Goal: Task Accomplishment & Management: Manage account settings

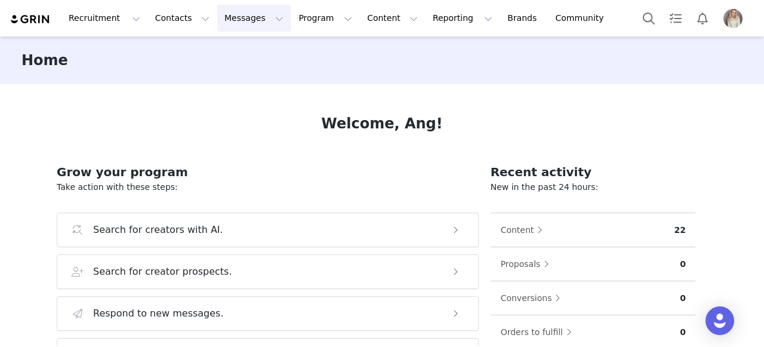
click at [224, 23] on button "Messages Messages" at bounding box center [253, 18] width 73 height 27
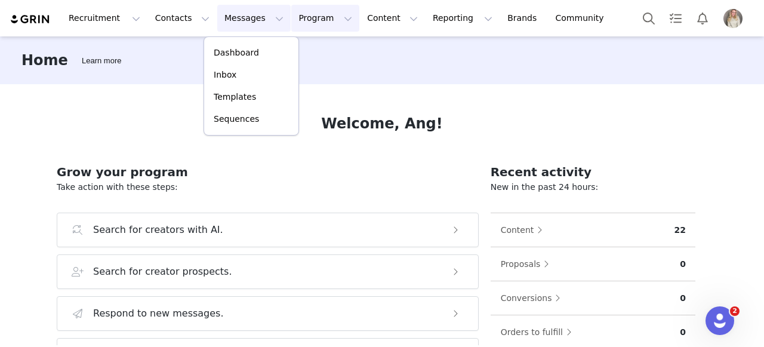
click at [291, 10] on button "Program Program" at bounding box center [325, 18] width 68 height 27
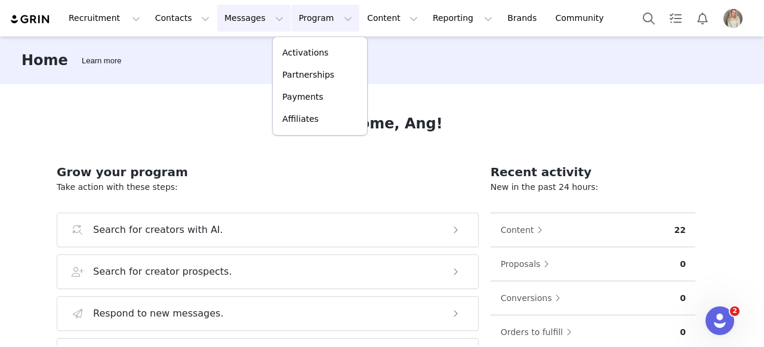
click at [234, 30] on button "Messages Messages" at bounding box center [253, 18] width 73 height 27
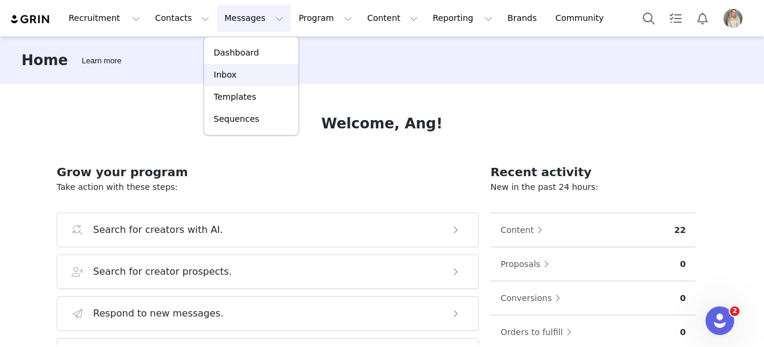
click at [217, 66] on link "Inbox" at bounding box center [251, 75] width 94 height 22
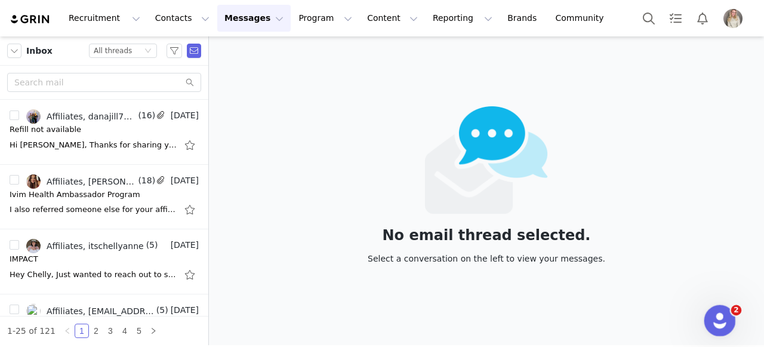
click at [719, 313] on icon "Open Intercom Messenger" at bounding box center [718, 319] width 20 height 20
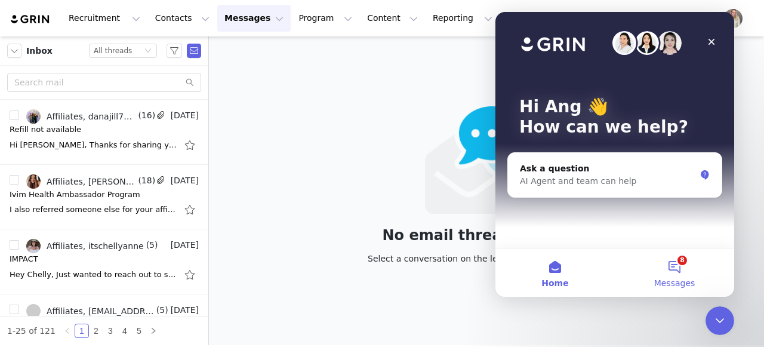
click at [671, 279] on span "Messages" at bounding box center [674, 283] width 41 height 8
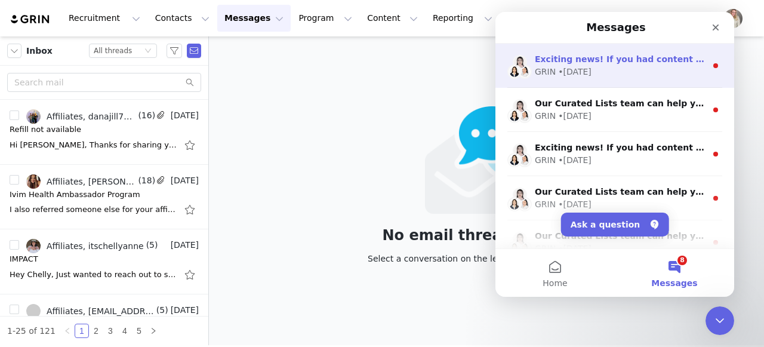
click at [684, 72] on div "GRIN • 3w ago" at bounding box center [620, 72] width 171 height 13
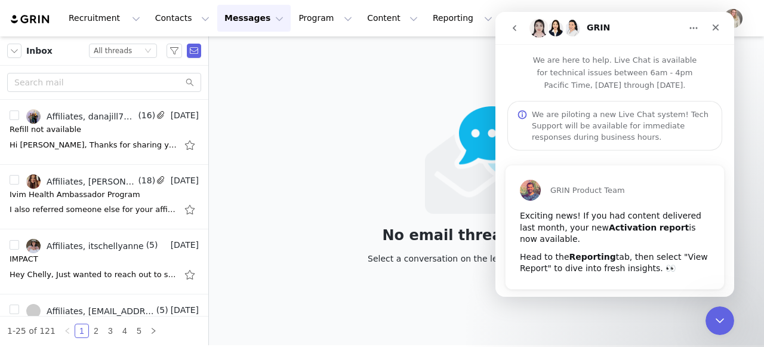
scroll to position [17, 0]
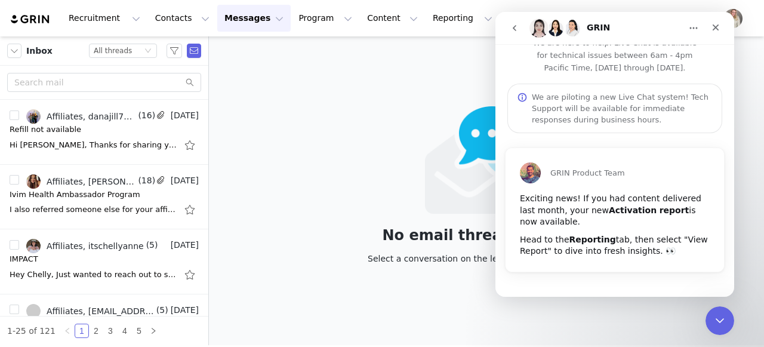
click at [514, 26] on icon "go back" at bounding box center [514, 28] width 10 height 10
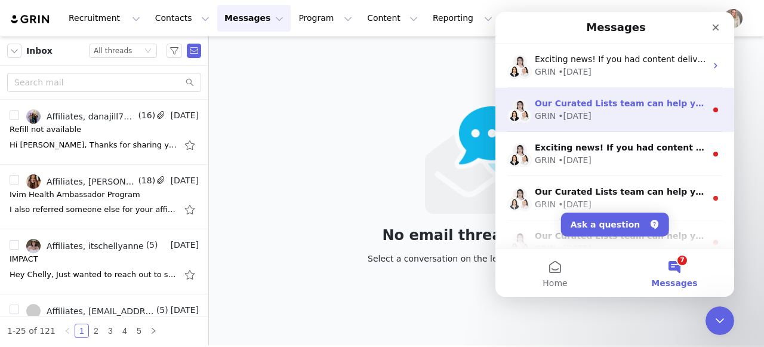
click at [640, 125] on div "Our Curated Lists team can help you find more creators! Our team of prospect-so…" at bounding box center [614, 110] width 239 height 44
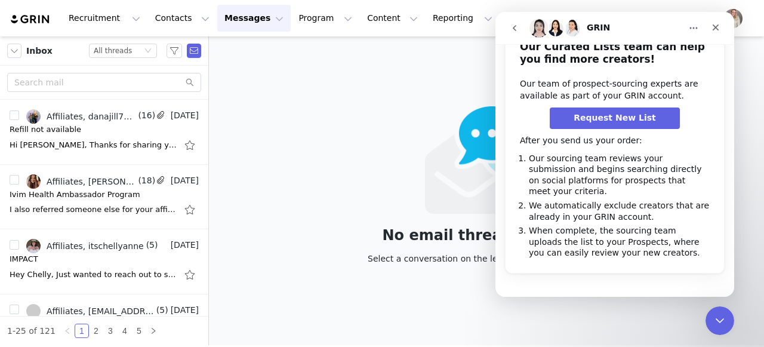
scroll to position [171, 0]
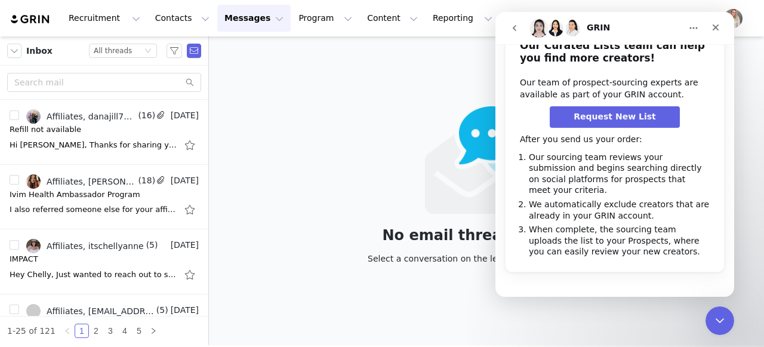
click at [516, 26] on icon "go back" at bounding box center [514, 28] width 10 height 10
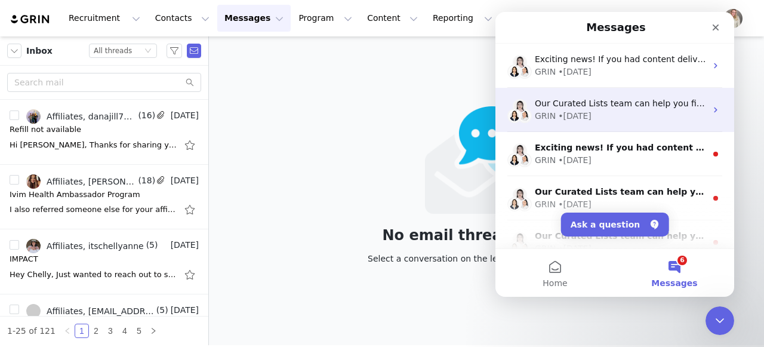
scroll to position [0, 0]
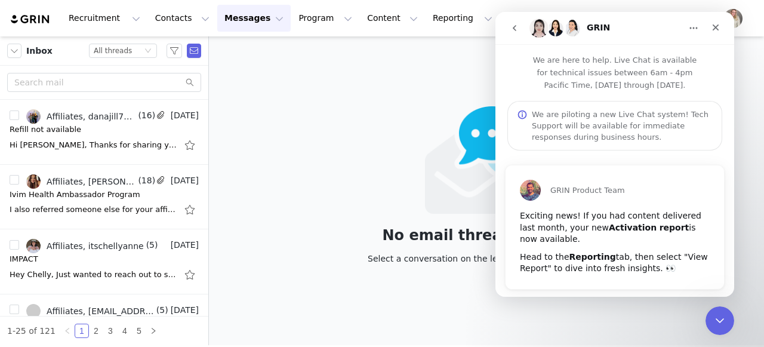
scroll to position [17, 0]
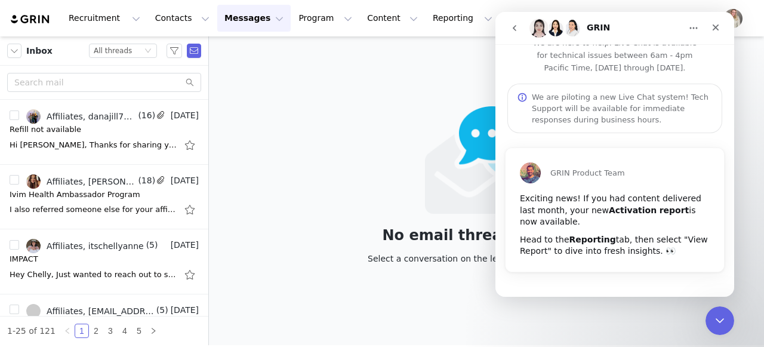
click at [512, 24] on icon "go back" at bounding box center [514, 28] width 10 height 10
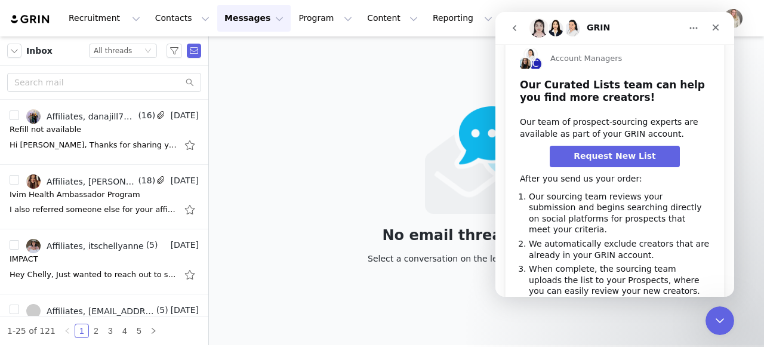
click at [505, 25] on button "go back" at bounding box center [514, 28] width 23 height 23
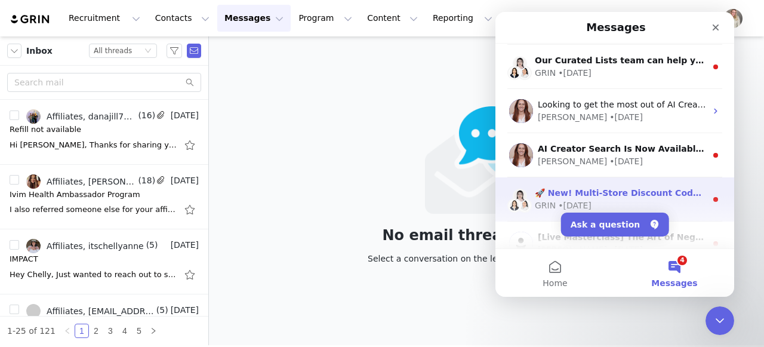
scroll to position [203, 0]
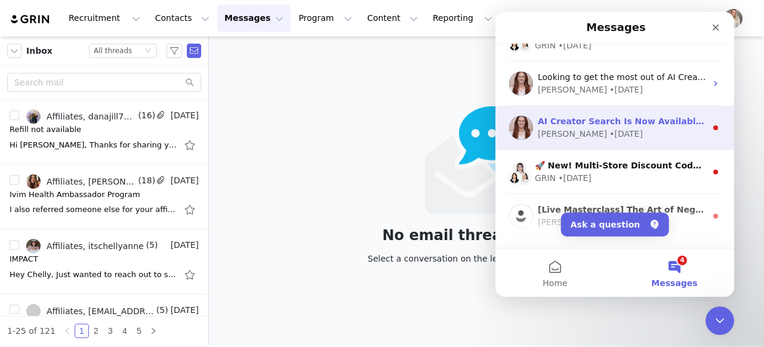
click at [677, 138] on div "Emily • 14w ago" at bounding box center [622, 134] width 168 height 13
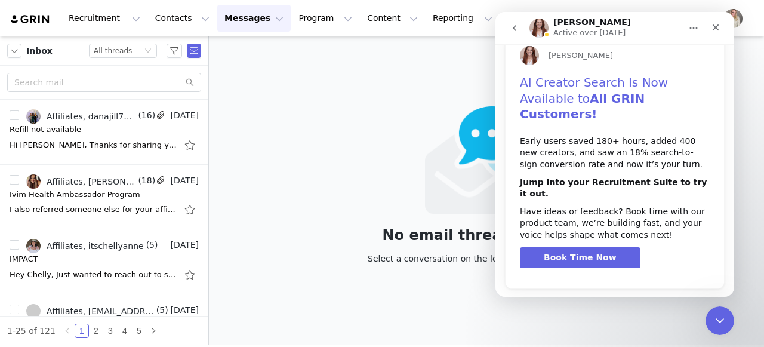
scroll to position [134, 0]
click at [518, 23] on button "go back" at bounding box center [514, 28] width 23 height 23
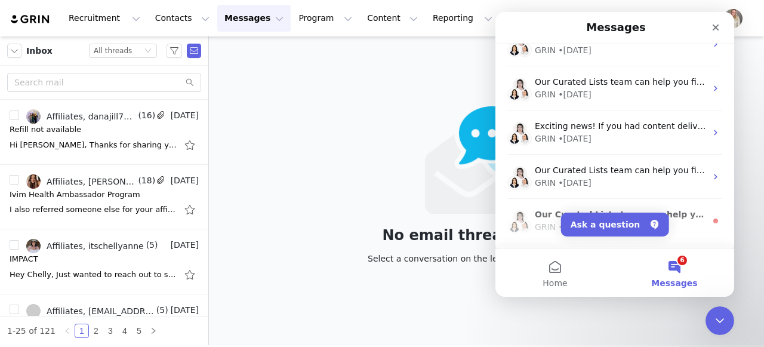
scroll to position [115, 0]
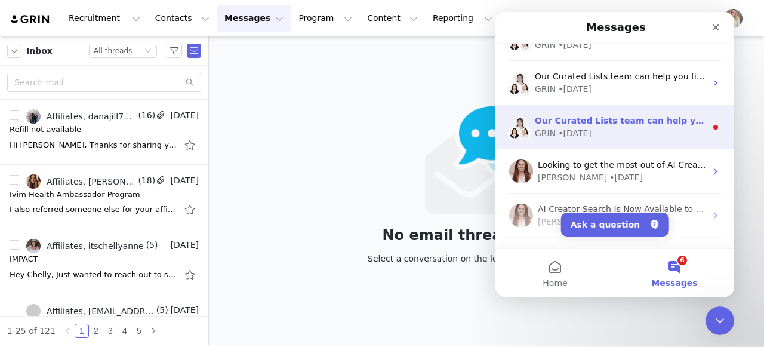
click at [682, 138] on div "GRIN • 14w ago" at bounding box center [620, 133] width 171 height 13
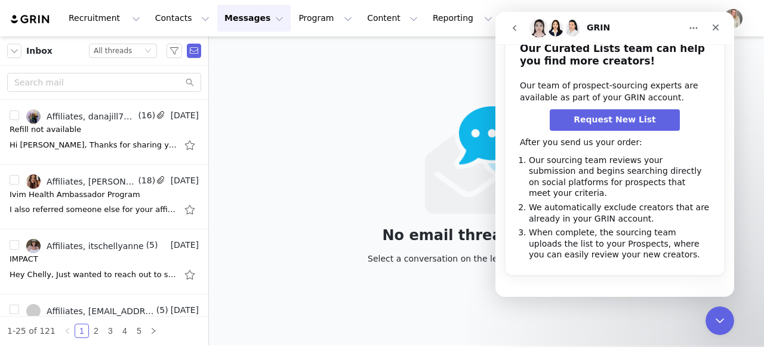
scroll to position [171, 0]
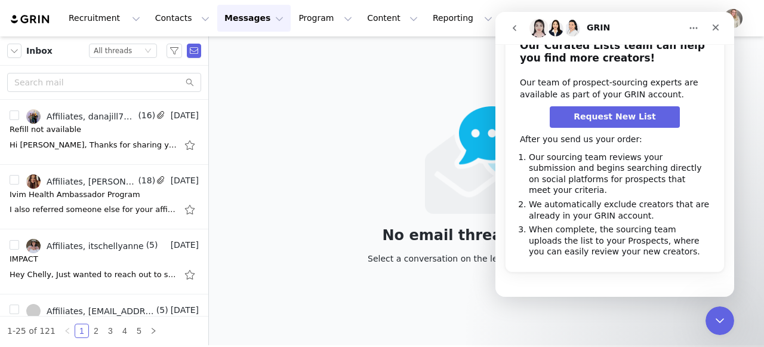
click at [513, 23] on icon "go back" at bounding box center [514, 28] width 10 height 10
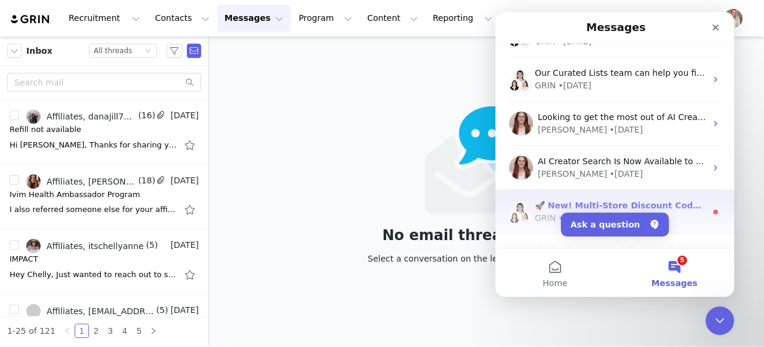
scroll to position [165, 0]
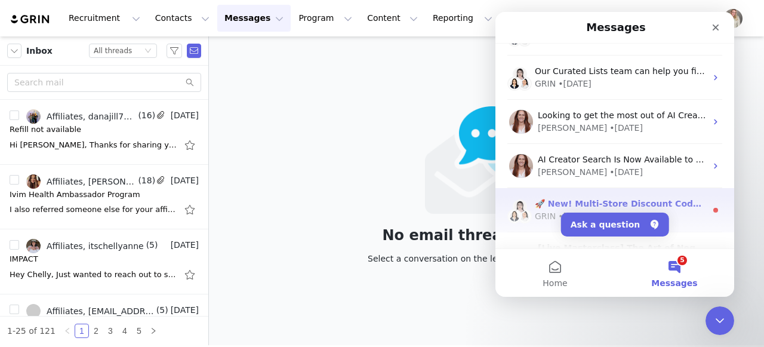
click at [691, 214] on div "GRIN • 16w ago" at bounding box center [620, 216] width 171 height 13
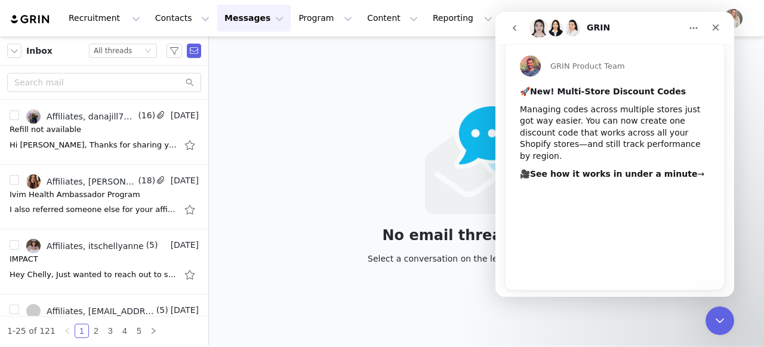
scroll to position [130, 0]
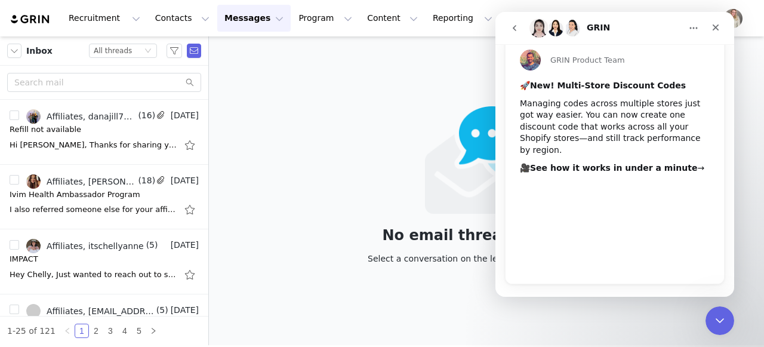
click at [516, 34] on button "go back" at bounding box center [514, 28] width 23 height 23
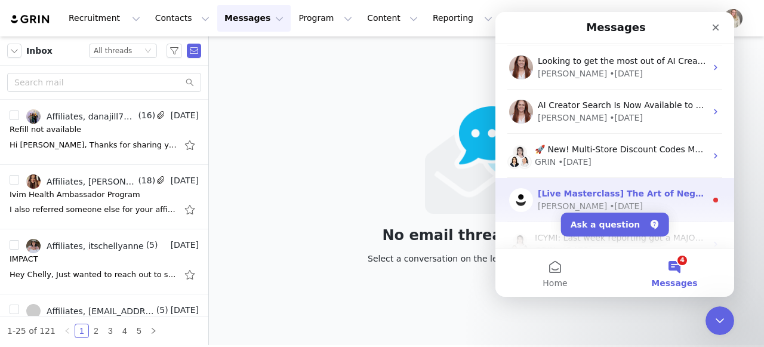
scroll to position [239, 0]
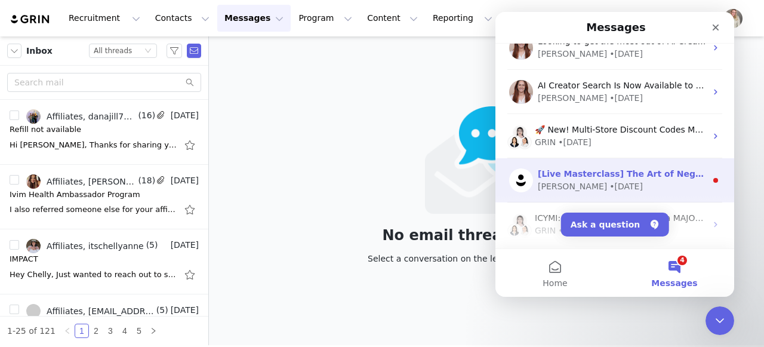
click at [679, 186] on div "Mackenzie • 16w ago" at bounding box center [622, 186] width 168 height 13
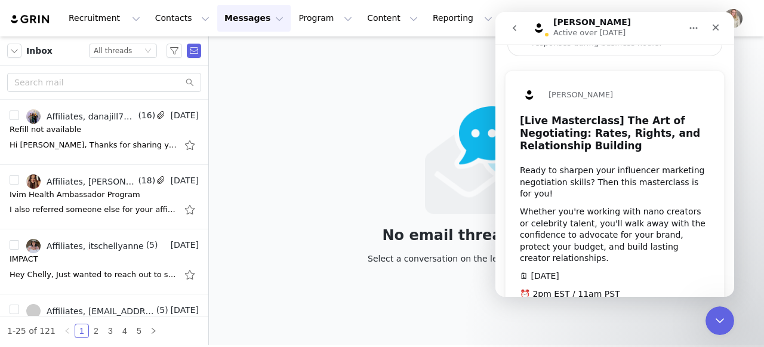
scroll to position [155, 0]
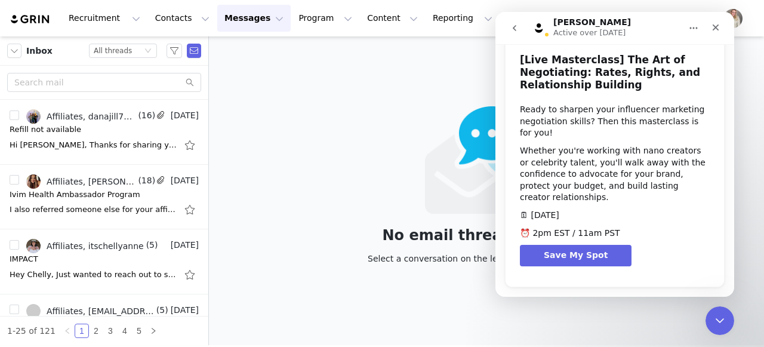
click at [515, 32] on icon "go back" at bounding box center [514, 28] width 10 height 10
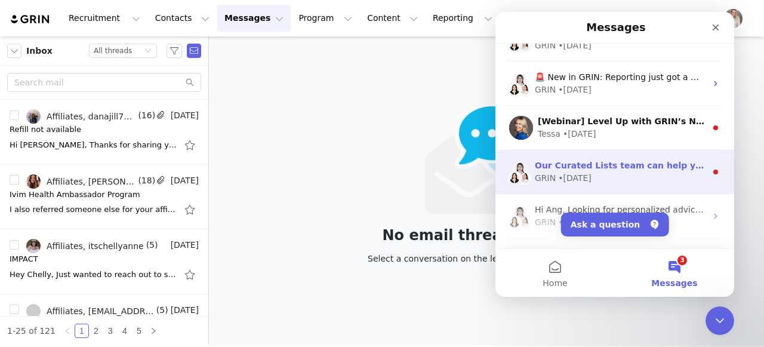
scroll to position [482, 0]
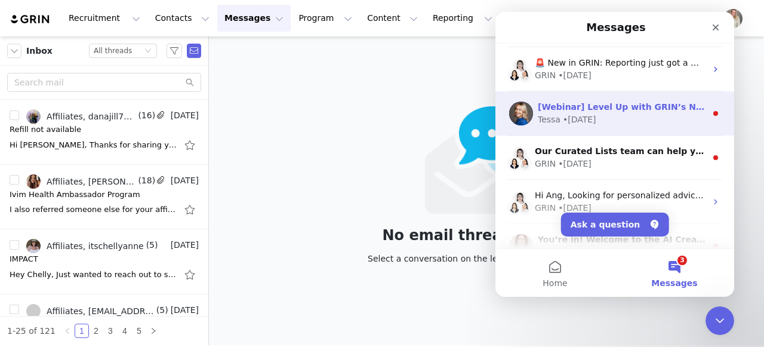
click at [644, 113] on div "Tessa • 18w ago" at bounding box center [622, 119] width 168 height 13
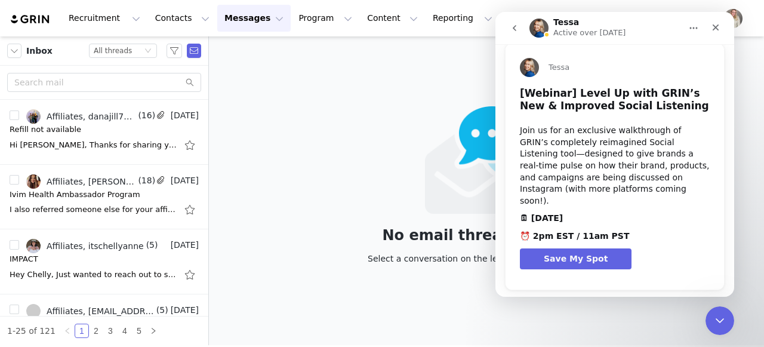
scroll to position [128, 0]
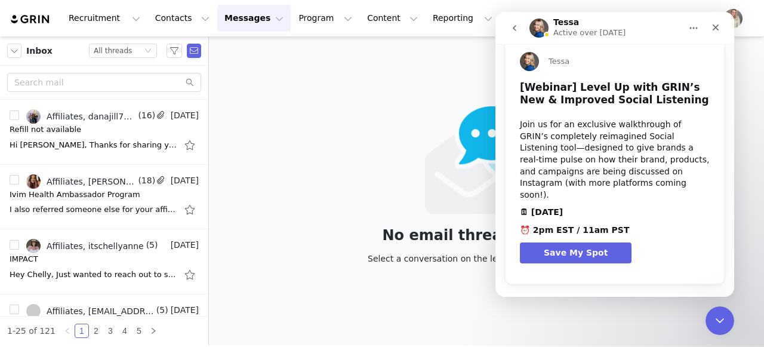
click at [515, 26] on icon "go back" at bounding box center [514, 28] width 10 height 10
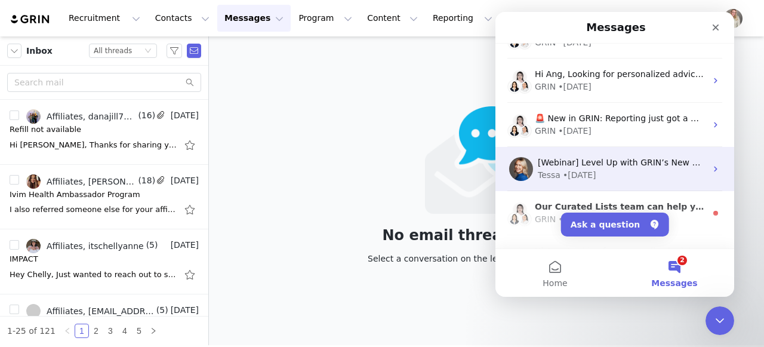
scroll to position [445, 0]
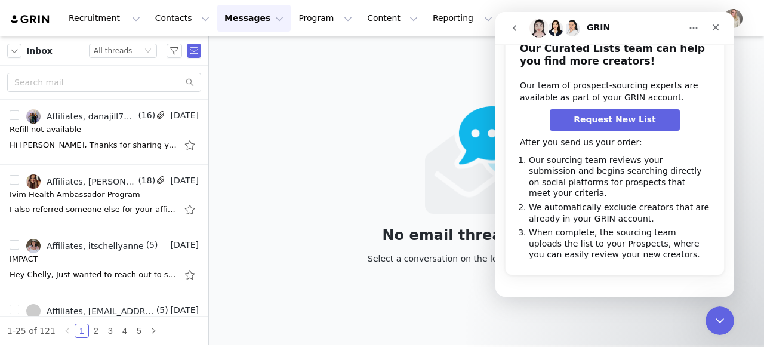
scroll to position [171, 0]
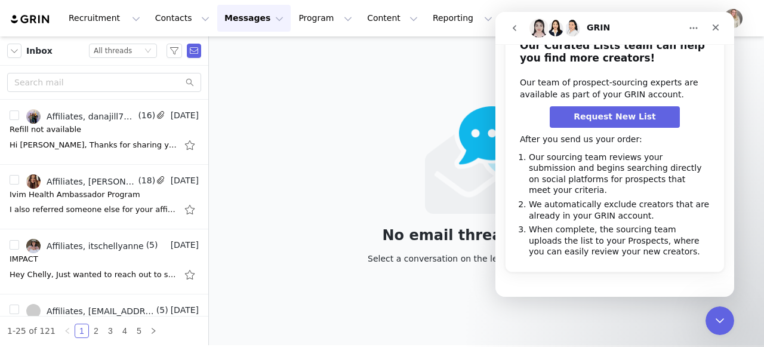
click at [515, 28] on icon "go back" at bounding box center [514, 28] width 10 height 10
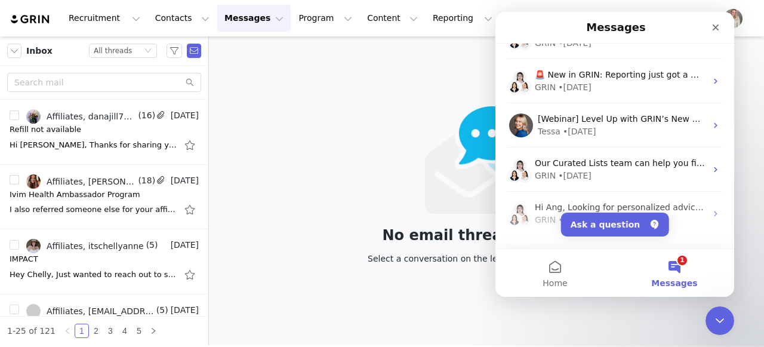
scroll to position [0, 0]
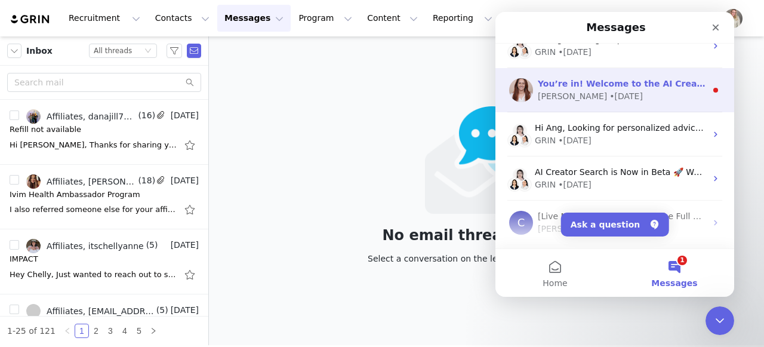
click at [679, 97] on div "Emily • 19w ago" at bounding box center [622, 96] width 168 height 13
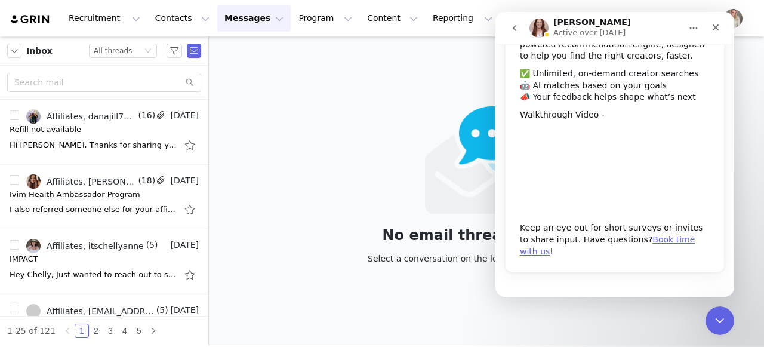
click at [511, 30] on icon "go back" at bounding box center [514, 28] width 10 height 10
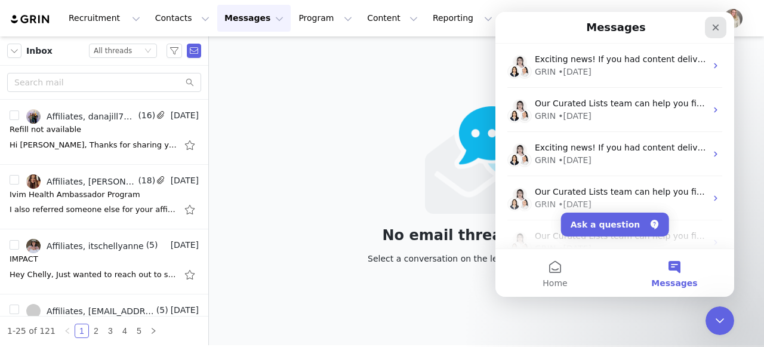
click at [715, 25] on icon "Close" at bounding box center [716, 28] width 10 height 10
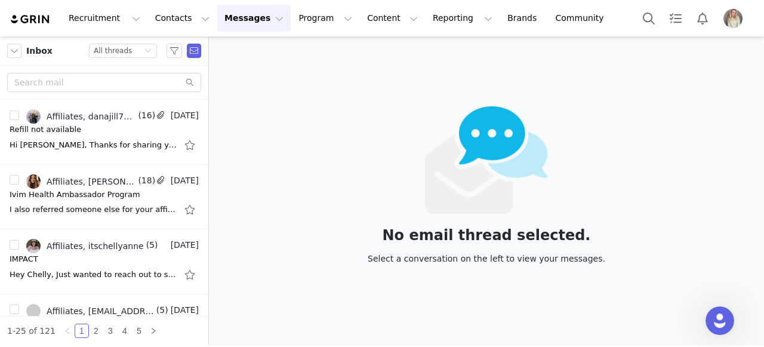
click at [245, 14] on button "Messages Messages" at bounding box center [253, 18] width 73 height 27
click at [236, 76] on div "Inbox" at bounding box center [251, 75] width 80 height 13
click at [99, 117] on div "Affiliates, danajill730, Jesse Overbay, Myriam Gibson" at bounding box center [91, 117] width 89 height 10
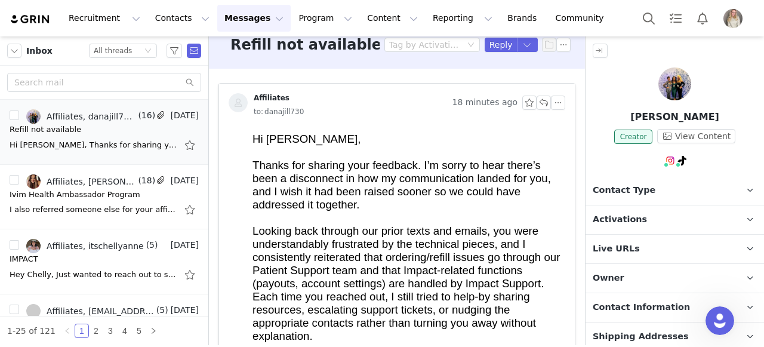
scroll to position [28, 0]
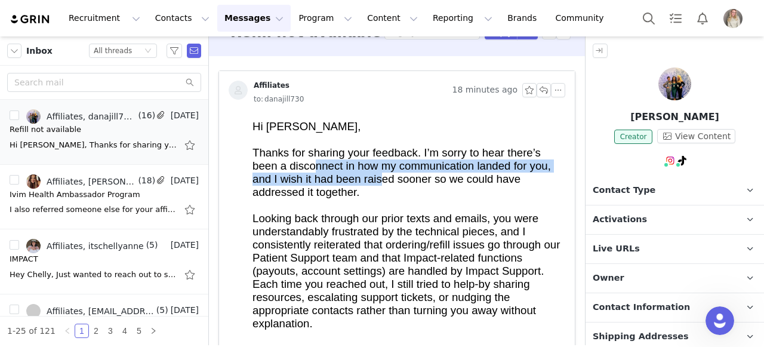
drag, startPoint x: 338, startPoint y: 166, endPoint x: 384, endPoint y: 183, distance: 49.2
click at [384, 183] on div "Thanks for sharing your feedback. I’m sorry to hear there’s been a disconnect i…" at bounding box center [406, 172] width 308 height 53
click at [385, 183] on div "Thanks for sharing your feedback. I’m sorry to hear there’s been a disconnect i…" at bounding box center [406, 172] width 308 height 53
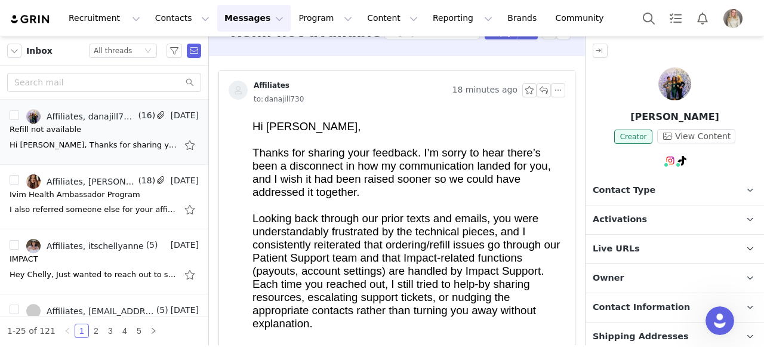
scroll to position [38, 0]
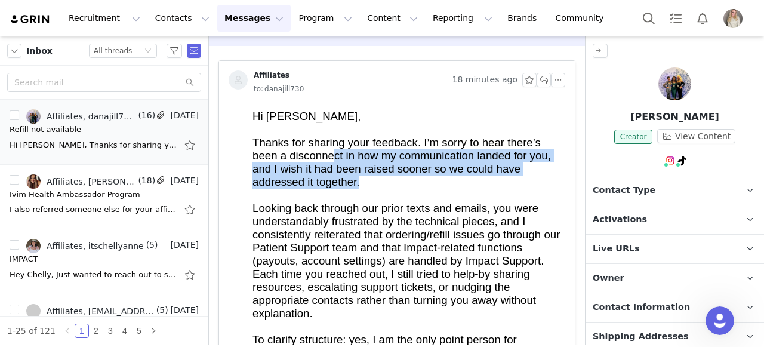
drag, startPoint x: 336, startPoint y: 159, endPoint x: 415, endPoint y: 174, distance: 80.2
click at [414, 174] on div "Thanks for sharing your feedback. I’m sorry to hear there’s been a disconnect i…" at bounding box center [406, 162] width 308 height 53
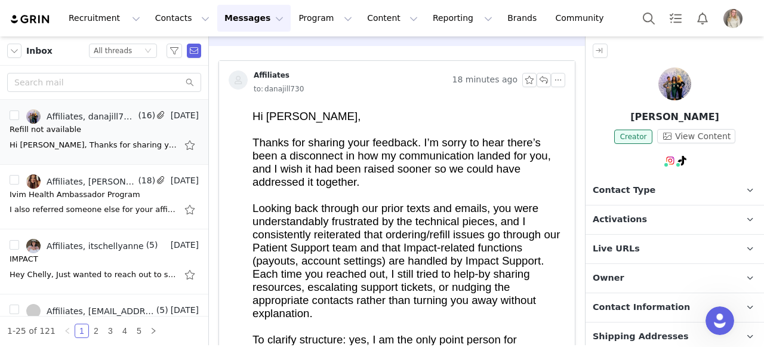
click at [418, 179] on div "Thanks for sharing your feedback. I’m sorry to hear there’s been a disconnect i…" at bounding box center [406, 162] width 308 height 53
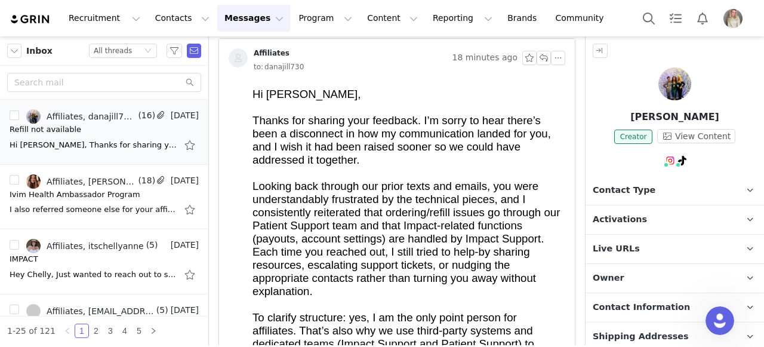
click at [426, 153] on div "Thanks for sharing your feedback. I’m sorry to hear there’s been a disconnect i…" at bounding box center [406, 140] width 308 height 53
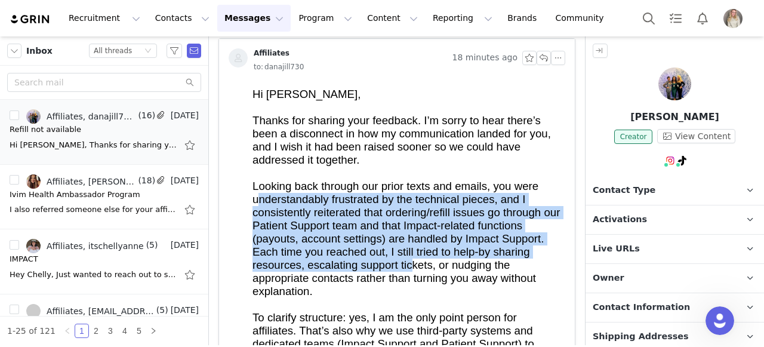
drag, startPoint x: 257, startPoint y: 193, endPoint x: 418, endPoint y: 285, distance: 185.7
click at [416, 269] on div "Looking back through our prior texts and emails, you were understandably frustr…" at bounding box center [406, 239] width 308 height 118
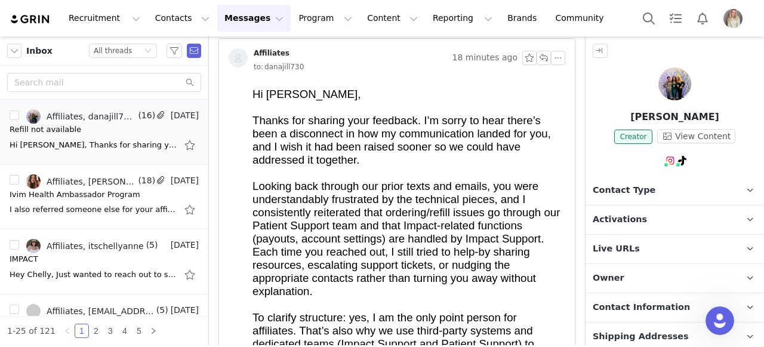
click at [418, 286] on div "Looking back through our prior texts and emails, you were understandably frustr…" at bounding box center [406, 239] width 308 height 118
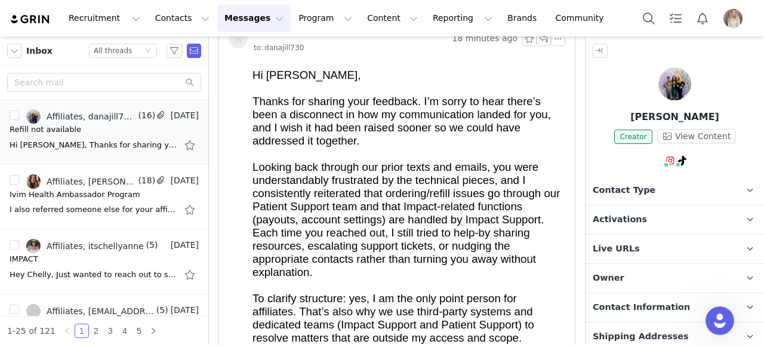
scroll to position [88, 0]
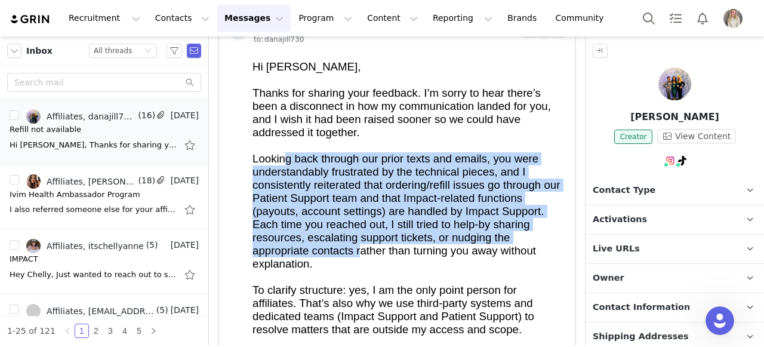
drag, startPoint x: 288, startPoint y: 158, endPoint x: 359, endPoint y: 242, distance: 109.7
click at [359, 242] on div "Looking back through our prior texts and emails, you were understandably frustr…" at bounding box center [406, 211] width 308 height 118
click at [359, 248] on div "Looking back through our prior texts and emails, you were understandably frustr…" at bounding box center [406, 211] width 308 height 118
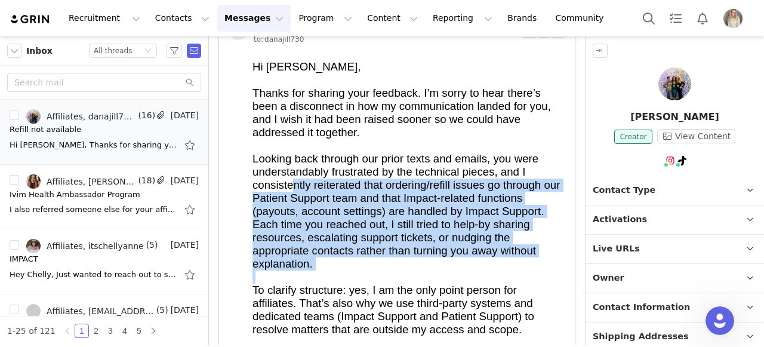
drag, startPoint x: 360, startPoint y: 197, endPoint x: 411, endPoint y: 268, distance: 87.2
click at [411, 270] on div at bounding box center [406, 276] width 308 height 13
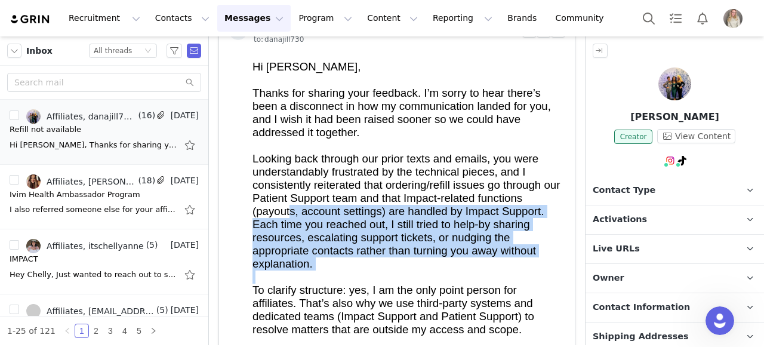
drag, startPoint x: 326, startPoint y: 209, endPoint x: 374, endPoint y: 270, distance: 77.7
click at [374, 270] on div at bounding box center [406, 276] width 308 height 13
drag, startPoint x: 270, startPoint y: 212, endPoint x: 409, endPoint y: 277, distance: 153.5
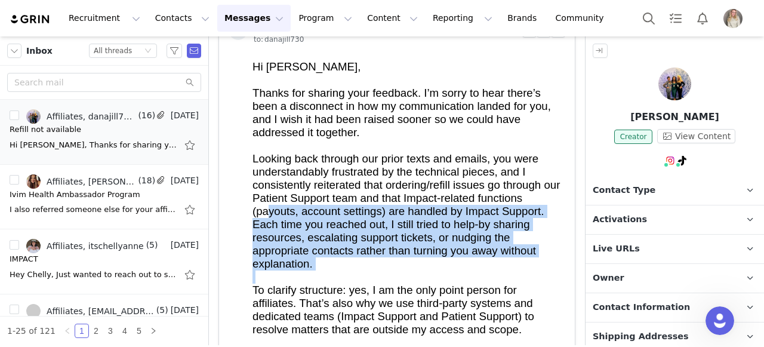
click at [422, 261] on div "Looking back through our prior texts and emails, you were understandably frustr…" at bounding box center [406, 211] width 308 height 118
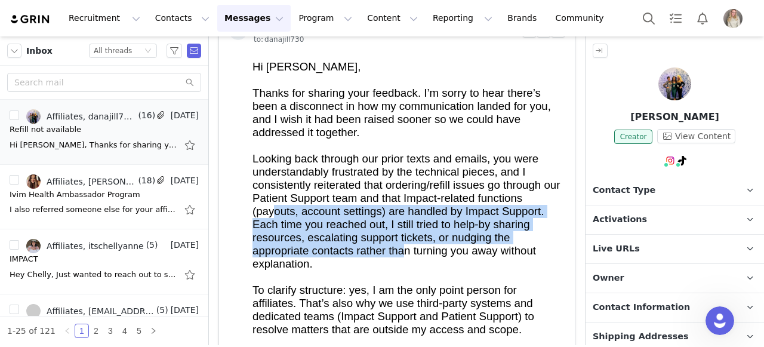
drag, startPoint x: 274, startPoint y: 209, endPoint x: 408, endPoint y: 256, distance: 142.3
click at [406, 251] on div "Looking back through our prior texts and emails, you were understandably frustr…" at bounding box center [406, 211] width 308 height 118
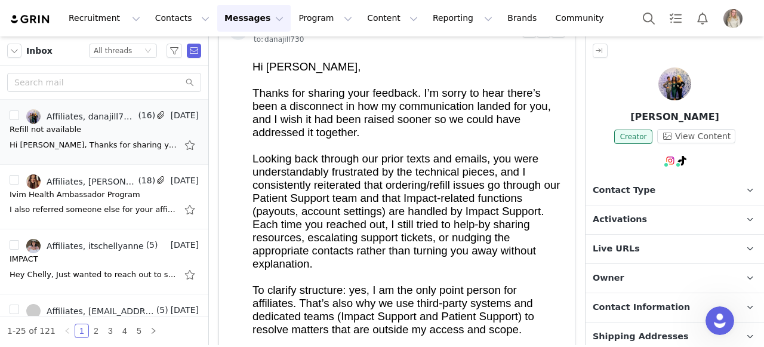
click at [409, 257] on div "Looking back through our prior texts and emails, you were understandably frustr…" at bounding box center [406, 211] width 308 height 118
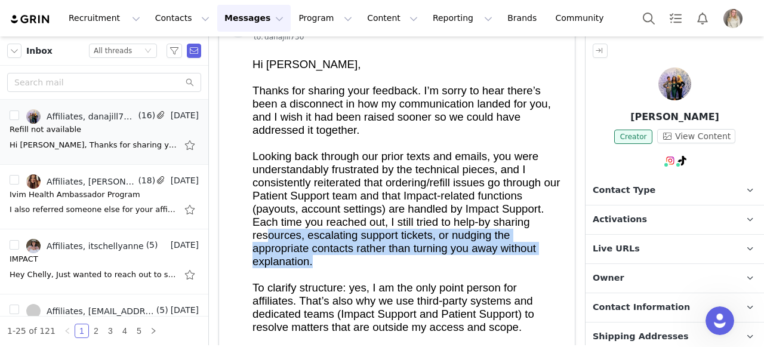
drag, startPoint x: 268, startPoint y: 228, endPoint x: 391, endPoint y: 261, distance: 127.2
click at [391, 261] on div "Looking back through our prior texts and emails, you were understandably frustr…" at bounding box center [406, 209] width 308 height 118
click at [393, 260] on div "Looking back through our prior texts and emails, you were understandably frustr…" at bounding box center [406, 209] width 308 height 118
drag, startPoint x: 331, startPoint y: 236, endPoint x: 387, endPoint y: 261, distance: 61.7
click at [387, 261] on div "Looking back through our prior texts and emails, you were understandably frustr…" at bounding box center [406, 209] width 308 height 118
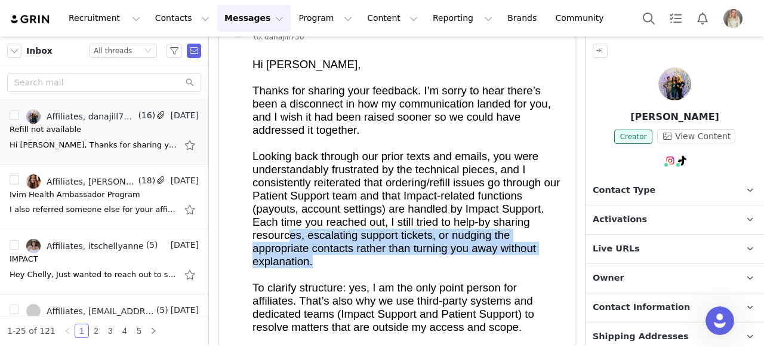
click at [387, 261] on div "Looking back through our prior texts and emails, you were understandably frustr…" at bounding box center [406, 209] width 308 height 118
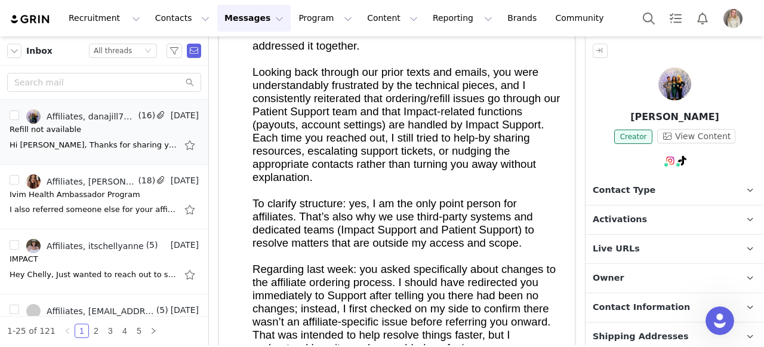
scroll to position [176, 0]
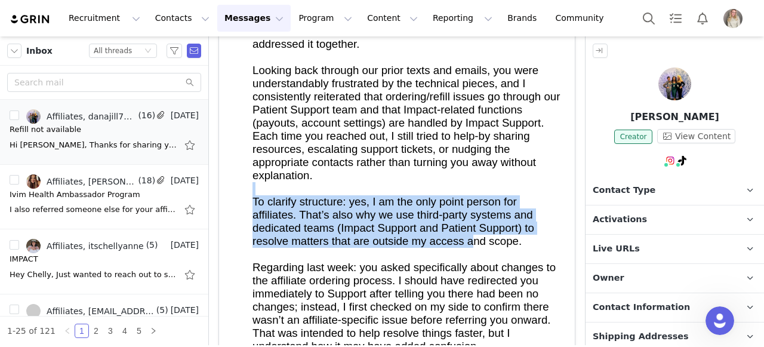
drag, startPoint x: 271, startPoint y: 181, endPoint x: 474, endPoint y: 233, distance: 209.8
click at [499, 227] on div "To clarify structure: yes, I am the only point person for affiliates. That’s al…" at bounding box center [406, 221] width 308 height 53
drag, startPoint x: 442, startPoint y: 234, endPoint x: 264, endPoint y: 198, distance: 181.9
click at [264, 198] on div "To clarify structure: yes, I am the only point person for affiliates. That’s al…" at bounding box center [406, 221] width 308 height 53
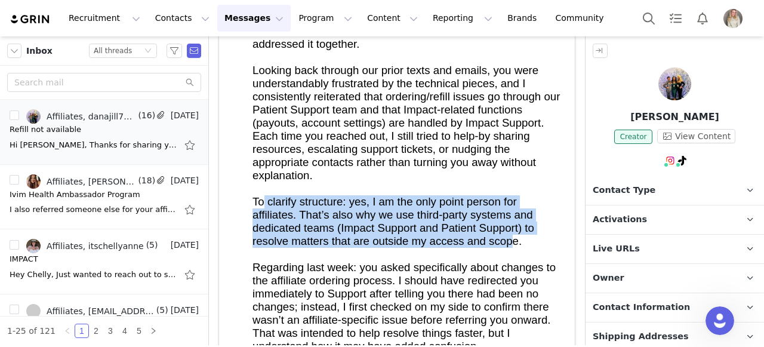
click at [313, 225] on div "To clarify structure: yes, I am the only point person for affiliates. That’s al…" at bounding box center [406, 221] width 308 height 53
drag, startPoint x: 279, startPoint y: 200, endPoint x: 525, endPoint y: 235, distance: 248.2
click at [525, 235] on div "To clarify structure: yes, I am the only point person for affiliates. That’s al…" at bounding box center [406, 221] width 308 height 53
click at [529, 235] on div "To clarify structure: yes, I am the only point person for affiliates. That’s al…" at bounding box center [406, 221] width 308 height 53
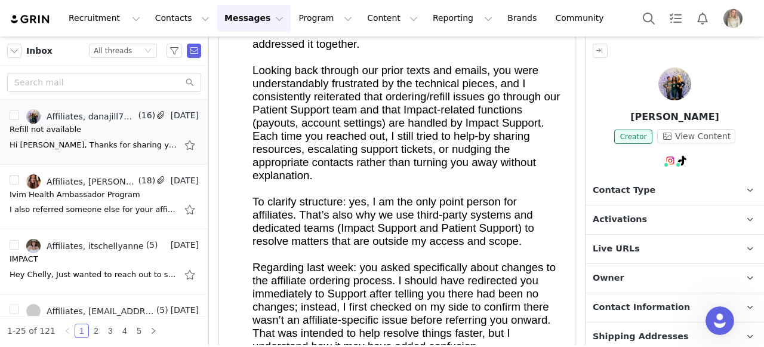
scroll to position [291, 0]
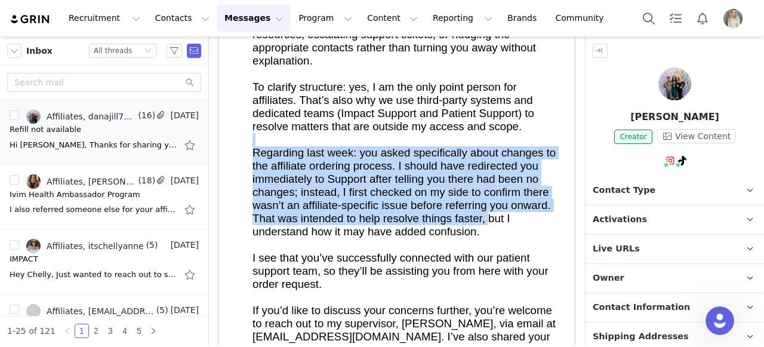
drag, startPoint x: 373, startPoint y: 128, endPoint x: 498, endPoint y: 208, distance: 148.4
click at [507, 209] on div "Regarding last week: you asked specifically about changes to the affiliate orde…" at bounding box center [406, 192] width 308 height 92
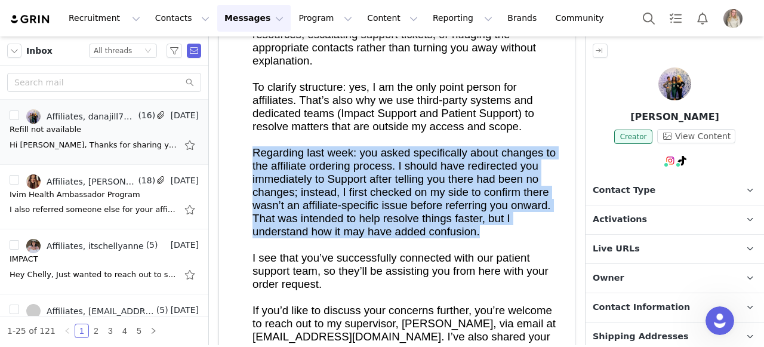
drag, startPoint x: 523, startPoint y: 221, endPoint x: 234, endPoint y: 151, distance: 297.1
click at [323, 180] on div "Regarding last week: you asked specifically about changes to the affiliate orde…" at bounding box center [406, 192] width 308 height 92
drag, startPoint x: 326, startPoint y: 145, endPoint x: 489, endPoint y: 223, distance: 181.2
click at [489, 223] on div "Regarding last week: you asked specifically about changes to the affiliate orde…" at bounding box center [406, 192] width 308 height 92
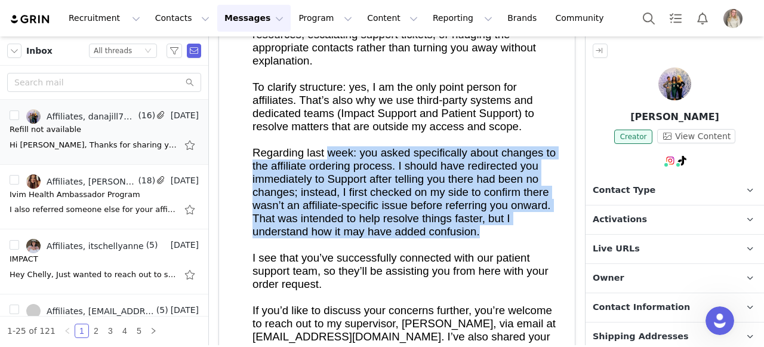
click at [507, 223] on div "Regarding last week: you asked specifically about changes to the affiliate orde…" at bounding box center [406, 192] width 308 height 92
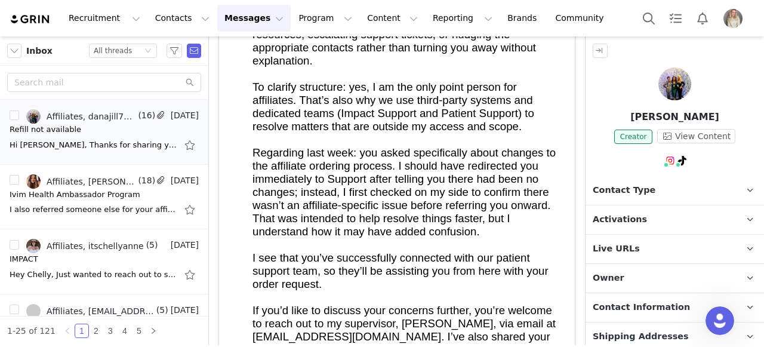
click at [330, 180] on div "Regarding last week: you asked specifically about changes to the affiliate orde…" at bounding box center [406, 192] width 308 height 92
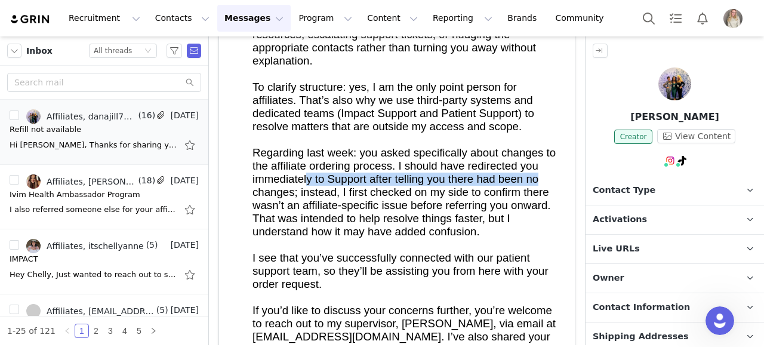
drag, startPoint x: 308, startPoint y: 171, endPoint x: 448, endPoint y: 173, distance: 140.2
click at [538, 173] on div "Regarding last week: you asked specifically about changes to the affiliate orde…" at bounding box center [406, 192] width 308 height 92
click at [433, 174] on div "Regarding last week: you asked specifically about changes to the affiliate orde…" at bounding box center [406, 192] width 308 height 92
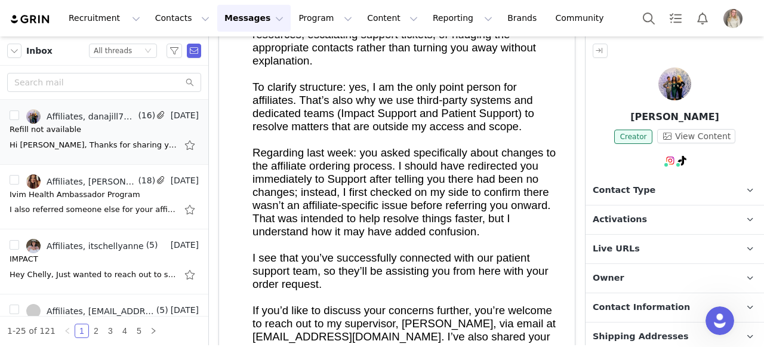
click at [325, 180] on div "Regarding last week: you asked specifically about changes to the affiliate orde…" at bounding box center [406, 192] width 308 height 92
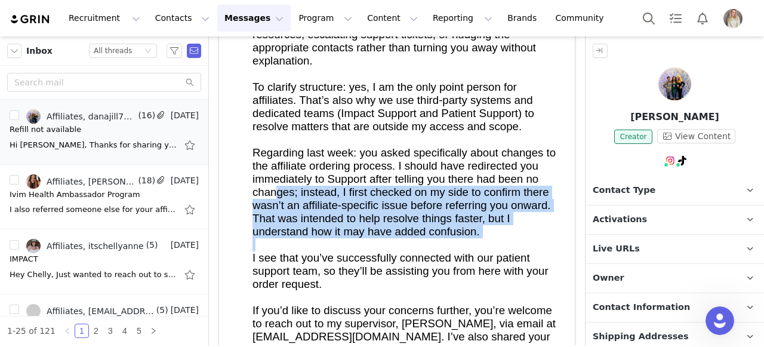
drag, startPoint x: 309, startPoint y: 185, endPoint x: 496, endPoint y: 227, distance: 191.3
click at [496, 226] on div "Regarding last week: you asked specifically about changes to the affiliate orde…" at bounding box center [406, 192] width 308 height 92
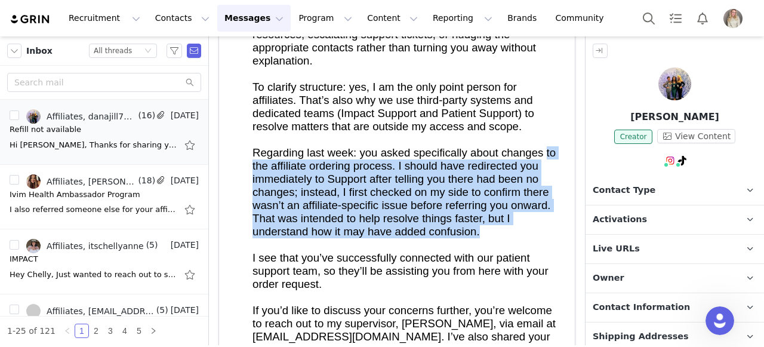
drag, startPoint x: 474, startPoint y: 221, endPoint x: 251, endPoint y: 153, distance: 233.4
click at [311, 184] on div "Regarding last week: you asked specifically about changes to the affiliate orde…" at bounding box center [406, 192] width 308 height 92
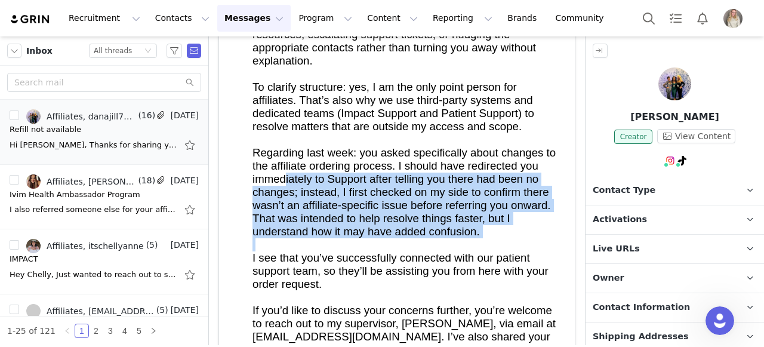
drag, startPoint x: 364, startPoint y: 193, endPoint x: 481, endPoint y: 237, distance: 125.0
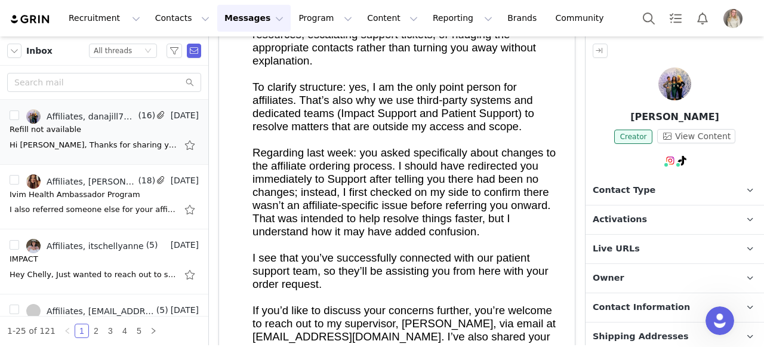
click at [514, 238] on div at bounding box center [406, 244] width 308 height 13
click at [511, 226] on div "Regarding last week: you asked specifically about changes to the affiliate orde…" at bounding box center [406, 192] width 308 height 92
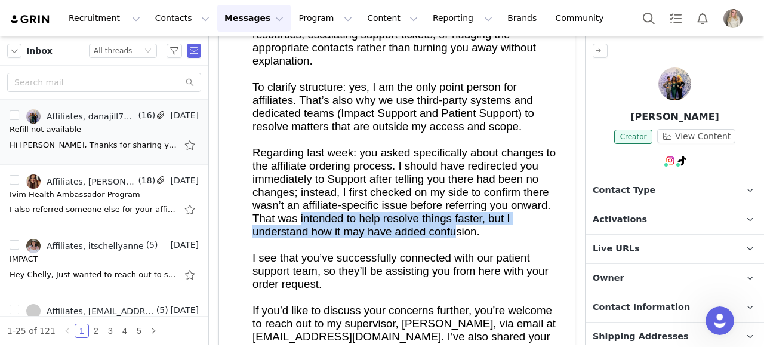
drag, startPoint x: 299, startPoint y: 206, endPoint x: 514, endPoint y: 220, distance: 214.6
click at [458, 224] on div "Regarding last week: you asked specifically about changes to the affiliate orde…" at bounding box center [406, 192] width 308 height 92
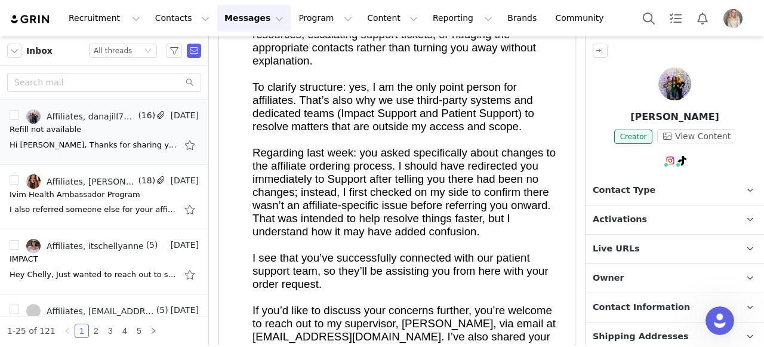
click at [514, 220] on div "Regarding last week: you asked specifically about changes to the affiliate orde…" at bounding box center [406, 192] width 308 height 92
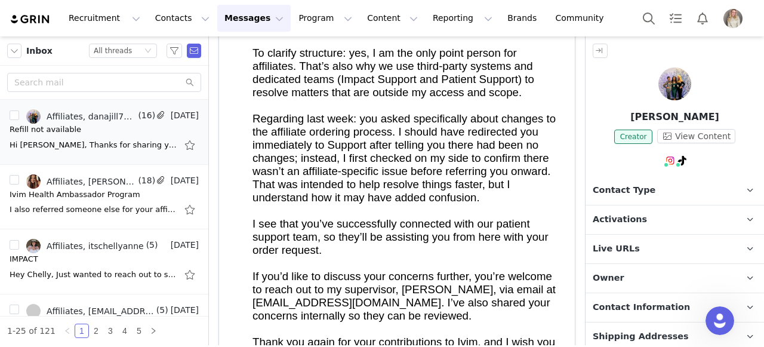
scroll to position [344, 0]
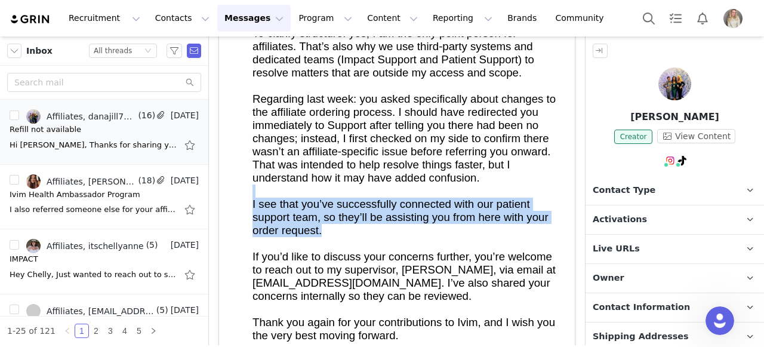
drag, startPoint x: 289, startPoint y: 190, endPoint x: 347, endPoint y: 226, distance: 68.6
click at [347, 225] on div "I see that you’ve successfully connected with our patient support team, so they…" at bounding box center [406, 216] width 308 height 39
drag, startPoint x: 447, startPoint y: 192, endPoint x: 502, endPoint y: 228, distance: 65.5
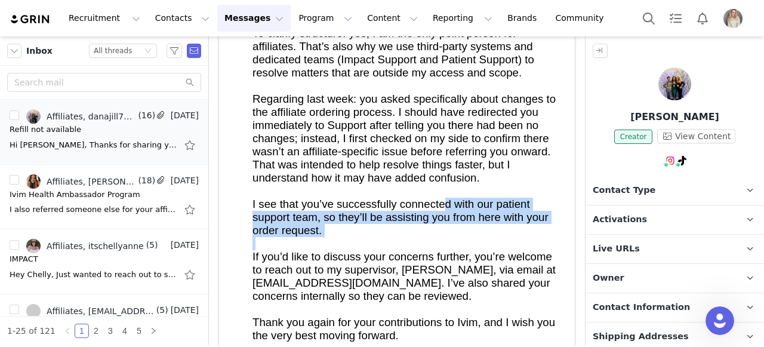
click at [502, 237] on div at bounding box center [406, 243] width 308 height 13
drag, startPoint x: 289, startPoint y: 211, endPoint x: 381, endPoint y: 227, distance: 93.3
click at [381, 237] on div at bounding box center [406, 243] width 308 height 13
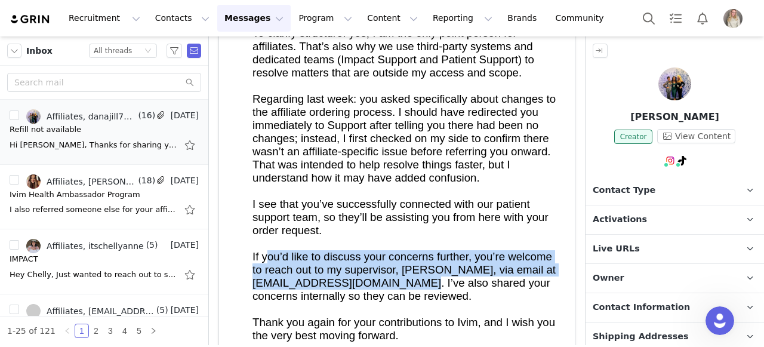
drag, startPoint x: 269, startPoint y: 248, endPoint x: 447, endPoint y: 273, distance: 179.5
click at [447, 273] on div "If you’d like to discuss your concerns further, you’re welcome to reach out to …" at bounding box center [406, 276] width 308 height 53
drag, startPoint x: 447, startPoint y: 273, endPoint x: 470, endPoint y: 280, distance: 23.6
click at [447, 273] on div "If you’d like to discuss your concerns further, you’re welcome to reach out to …" at bounding box center [406, 276] width 308 height 53
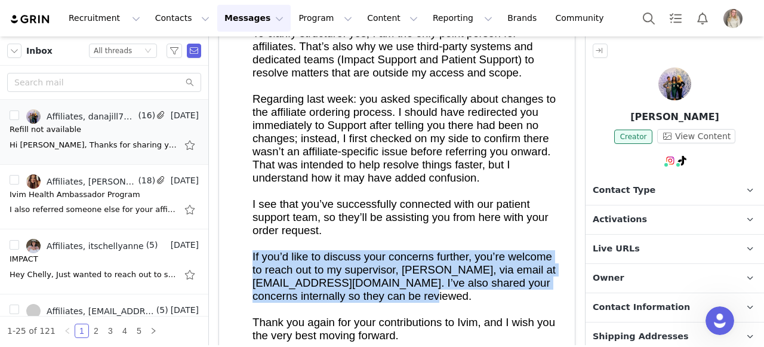
drag, startPoint x: 509, startPoint y: 290, endPoint x: 217, endPoint y: 246, distance: 296.2
click at [349, 270] on div "If you’d like to discuss your concerns further, you’re welcome to reach out to …" at bounding box center [406, 276] width 308 height 53
drag, startPoint x: 288, startPoint y: 241, endPoint x: 495, endPoint y: 280, distance: 211.2
click at [491, 280] on div "If you’d like to discuss your concerns further, you’re welcome to reach out to …" at bounding box center [406, 276] width 308 height 53
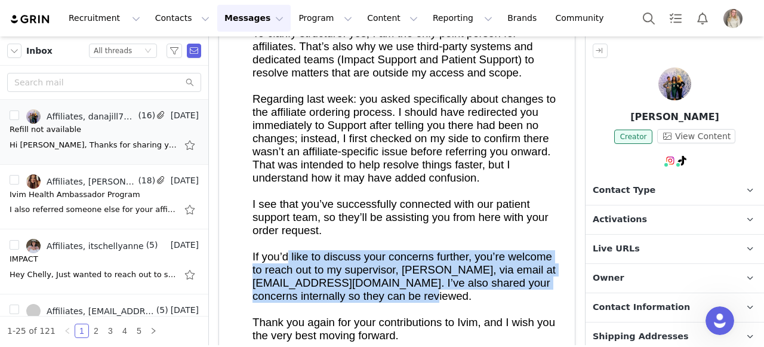
click at [505, 280] on div "If you’d like to discuss your concerns further, you’re welcome to reach out to …" at bounding box center [406, 276] width 308 height 53
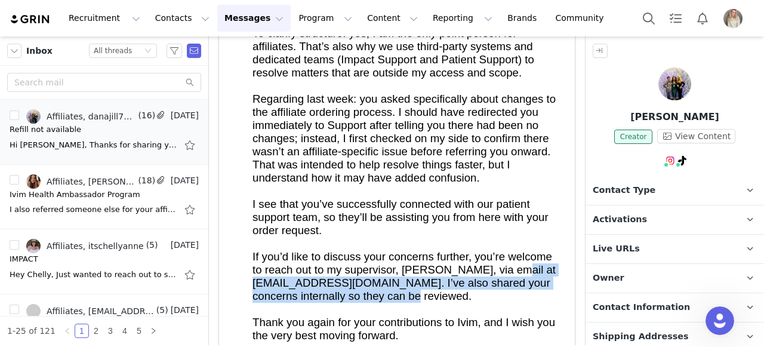
drag, startPoint x: 325, startPoint y: 263, endPoint x: 477, endPoint y: 285, distance: 153.1
click at [458, 283] on div "If you’d like to discuss your concerns further, you’re welcome to reach out to …" at bounding box center [406, 276] width 308 height 53
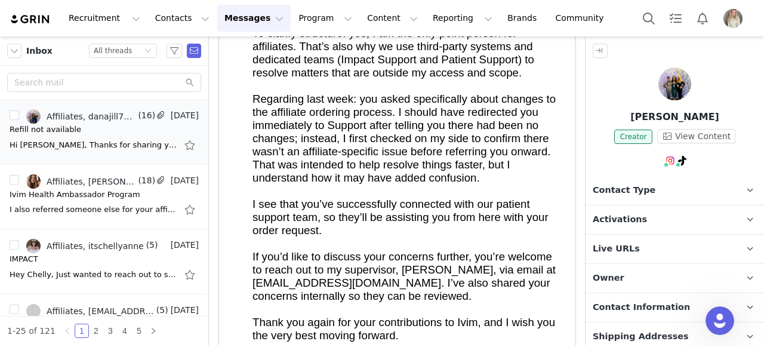
drag, startPoint x: 477, startPoint y: 285, endPoint x: 483, endPoint y: 285, distance: 6.6
click at [483, 285] on div "If you’d like to discuss your concerns further, you’re welcome to reach out to …" at bounding box center [406, 276] width 308 height 53
drag
click at [424, 286] on div "If you’d like to discuss your concerns further, you’re welcome to reach out to …" at bounding box center [406, 276] width 308 height 53
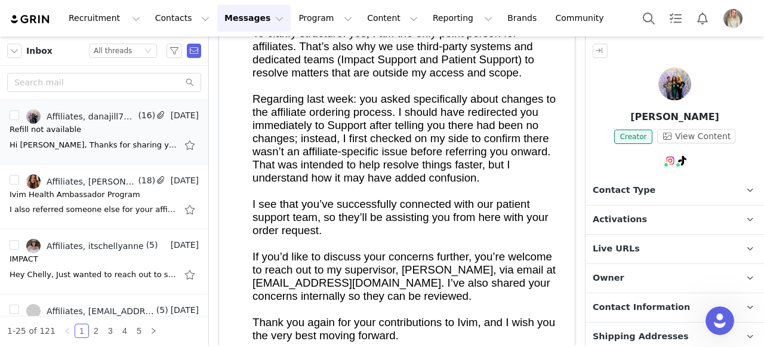
click at [473, 286] on div "If you’d like to discuss your concerns further, you’re welcome to reach out to …" at bounding box center [406, 276] width 308 height 53
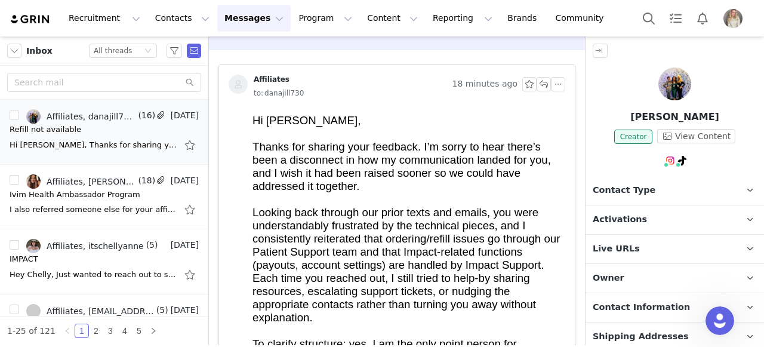
scroll to position [0, 0]
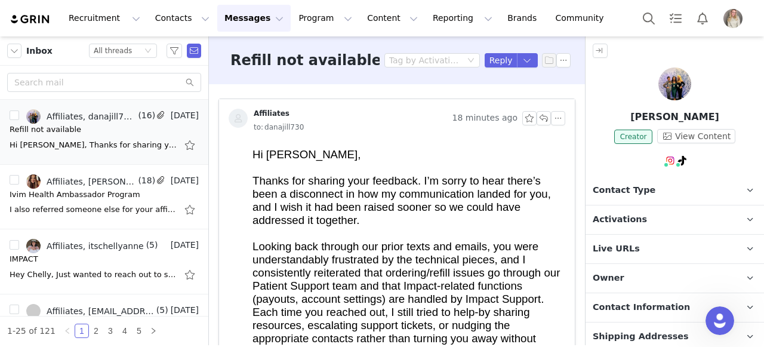
click at [217, 23] on button "Messages Messages" at bounding box center [253, 18] width 73 height 27
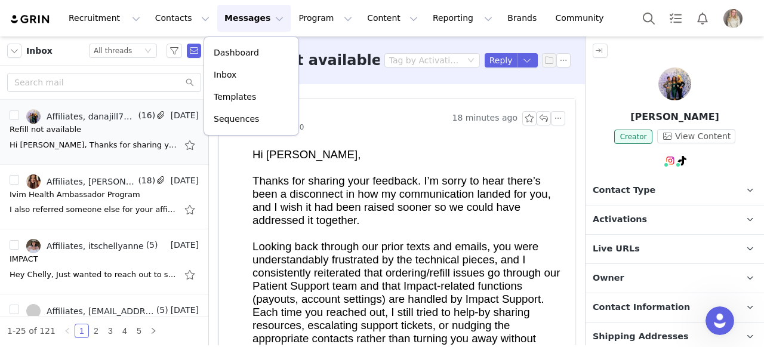
click at [31, 54] on span "Inbox" at bounding box center [39, 51] width 26 height 13
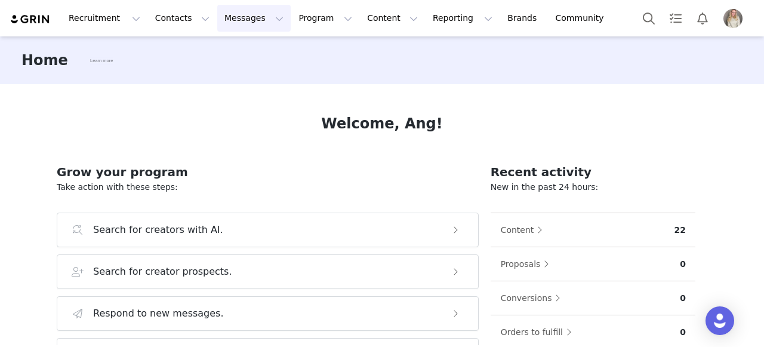
click at [257, 22] on button "Messages Messages" at bounding box center [253, 18] width 73 height 27
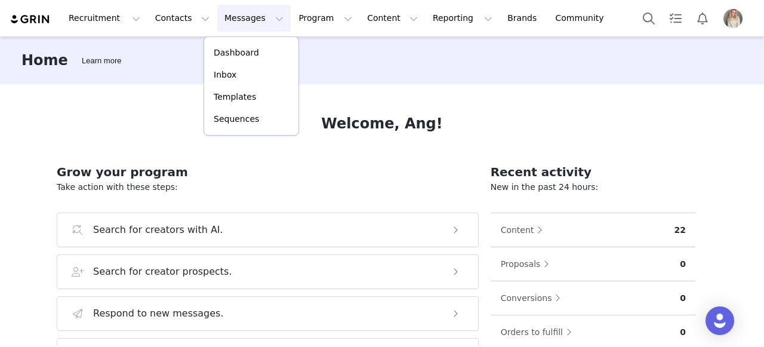
click at [252, 10] on button "Messages Messages" at bounding box center [253, 18] width 73 height 27
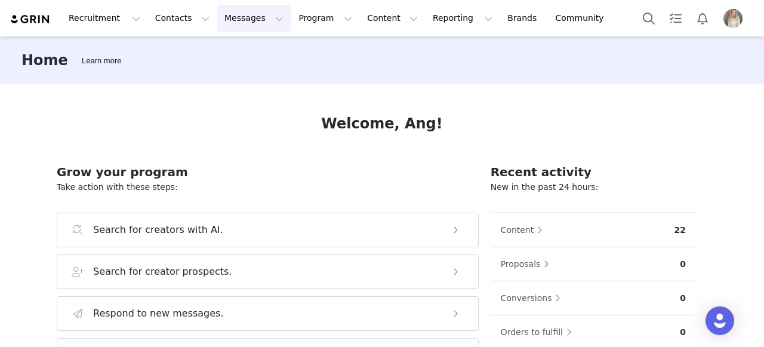
click at [236, 12] on button "Messages Messages" at bounding box center [253, 18] width 73 height 27
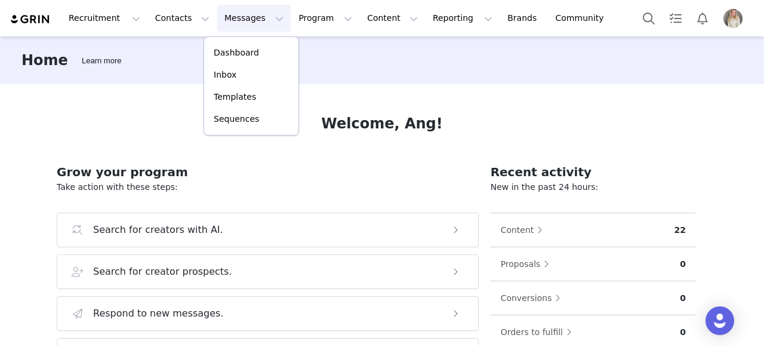
click at [449, 88] on div "Welcome, Ang! Grow your program Take action with these steps: Search for creato…" at bounding box center [382, 214] width 708 height 261
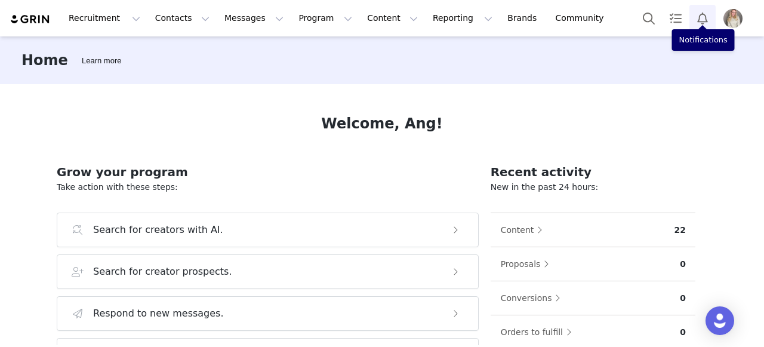
click at [702, 16] on button "Notifications" at bounding box center [702, 18] width 26 height 27
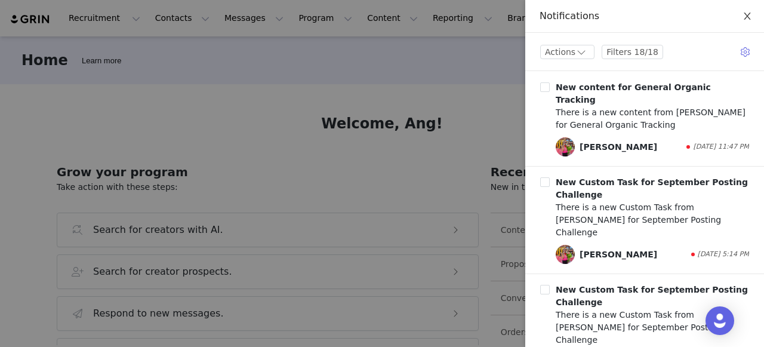
click at [751, 11] on button "Close" at bounding box center [746, 16] width 33 height 33
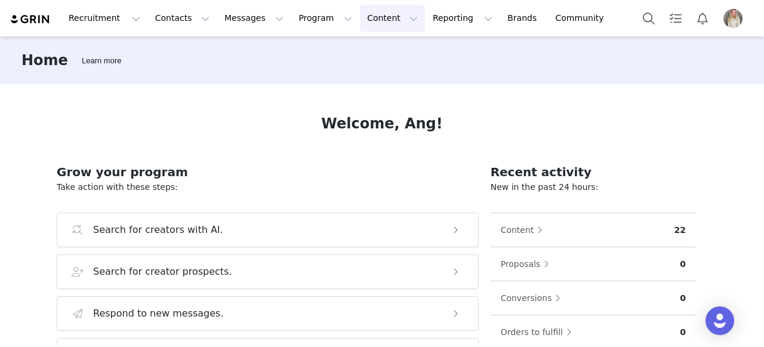
click at [365, 17] on button "Content Content" at bounding box center [392, 18] width 65 height 27
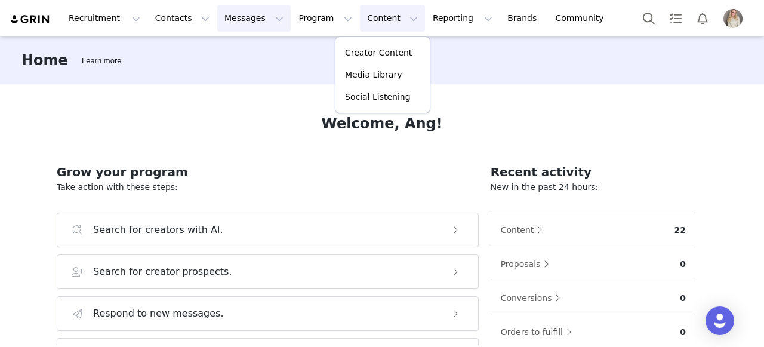
click at [242, 17] on button "Messages Messages" at bounding box center [253, 18] width 73 height 27
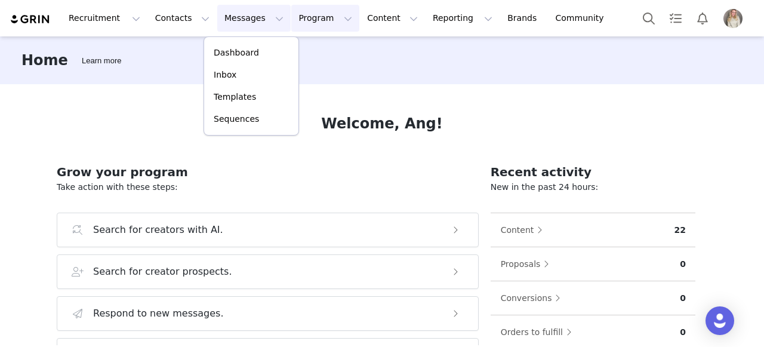
click at [291, 10] on button "Program Program" at bounding box center [325, 18] width 68 height 27
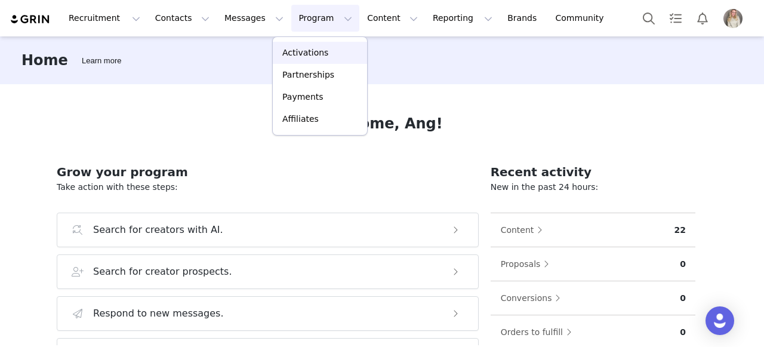
click at [305, 50] on p "Activations" at bounding box center [305, 53] width 46 height 13
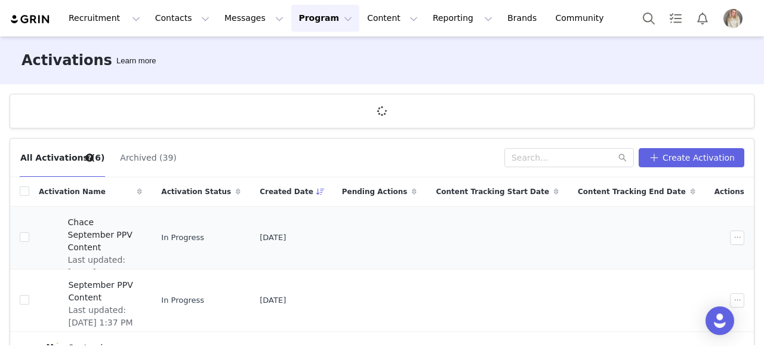
click at [107, 223] on span "Chace September PPV Content" at bounding box center [101, 235] width 67 height 38
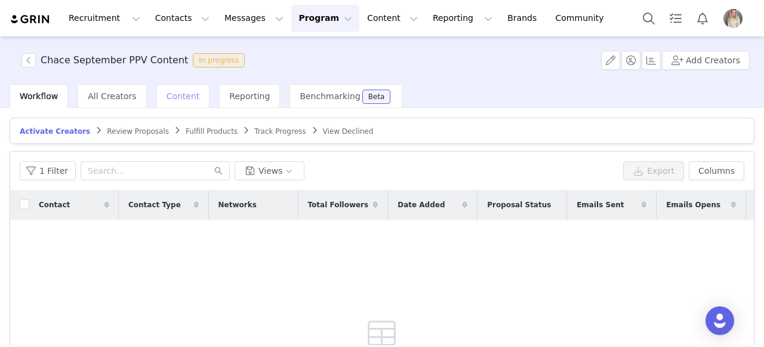
click at [176, 94] on span "Content" at bounding box center [182, 96] width 33 height 10
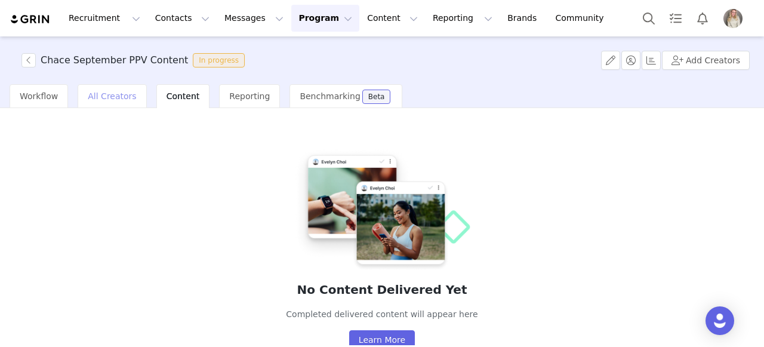
click at [116, 99] on span "All Creators" at bounding box center [112, 96] width 48 height 10
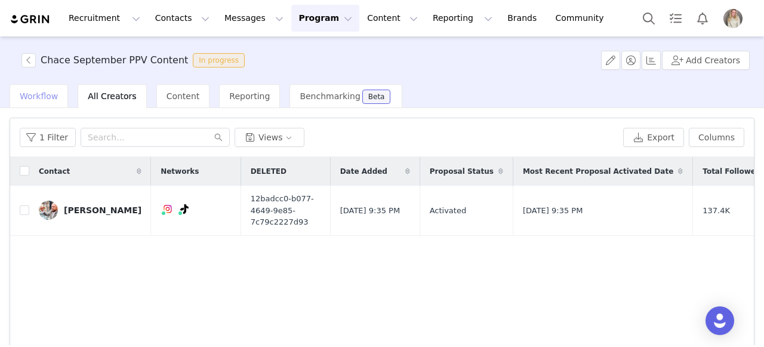
click at [48, 103] on div "Workflow" at bounding box center [39, 96] width 58 height 24
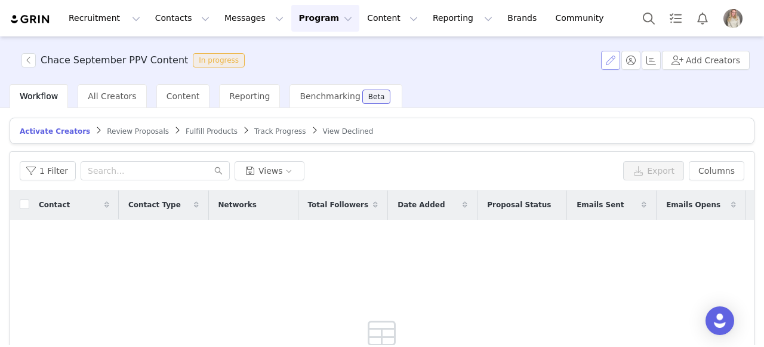
click at [616, 58] on button "button" at bounding box center [610, 60] width 19 height 19
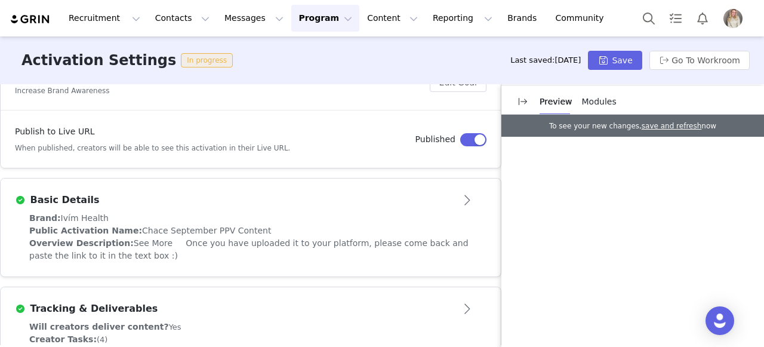
scroll to position [209, 0]
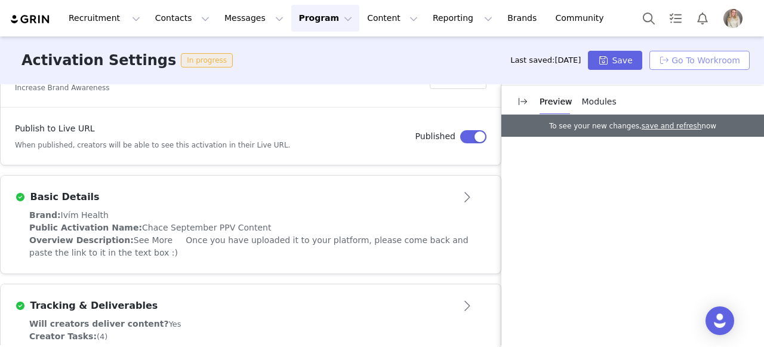
click at [707, 63] on button "Go To Workroom" at bounding box center [699, 60] width 100 height 19
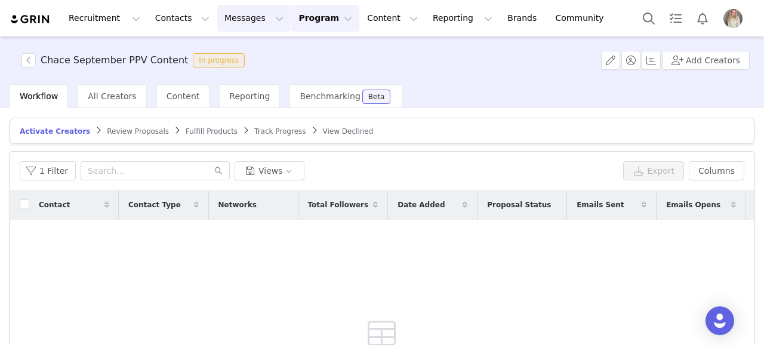
click at [237, 18] on button "Messages Messages" at bounding box center [253, 18] width 73 height 27
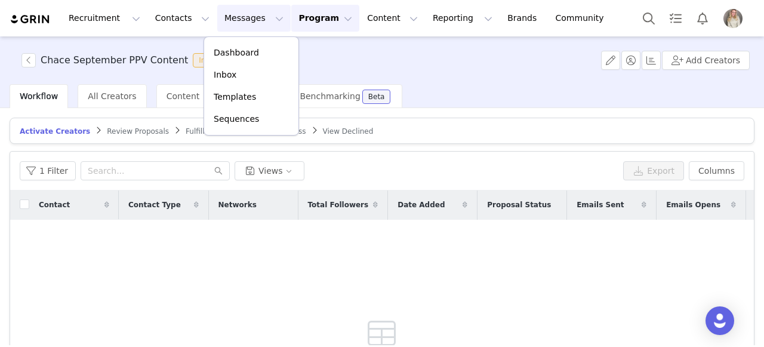
click at [308, 29] on button "Program Program" at bounding box center [325, 18] width 68 height 27
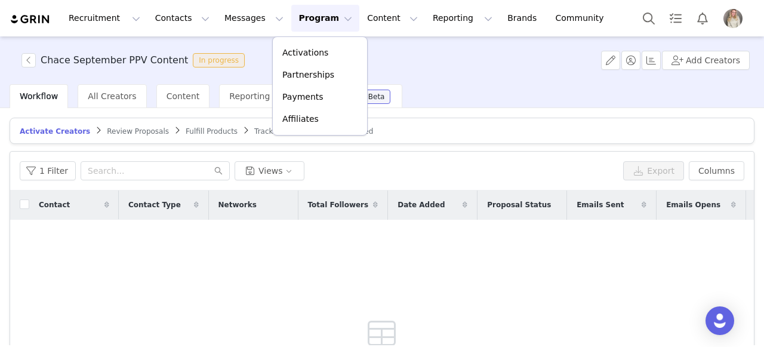
click at [24, 19] on img at bounding box center [31, 19] width 42 height 11
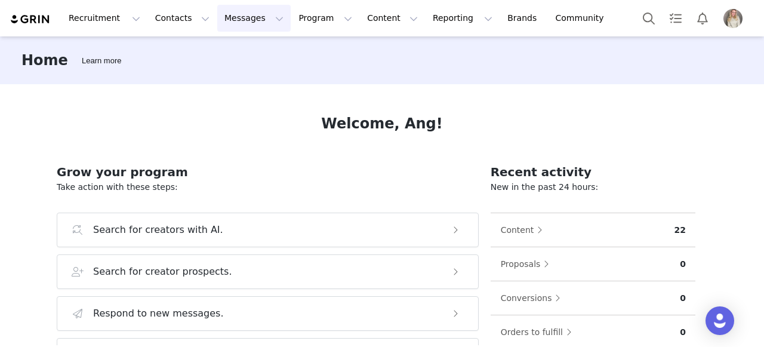
click at [217, 13] on button "Messages Messages" at bounding box center [253, 18] width 73 height 27
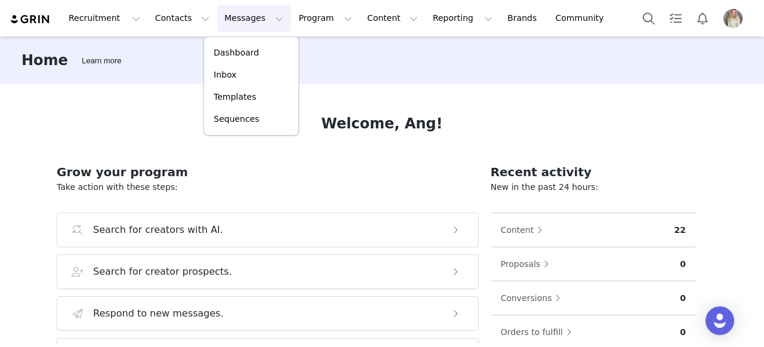
click at [226, 16] on button "Messages Messages" at bounding box center [253, 18] width 73 height 27
